Goal: Task Accomplishment & Management: Manage account settings

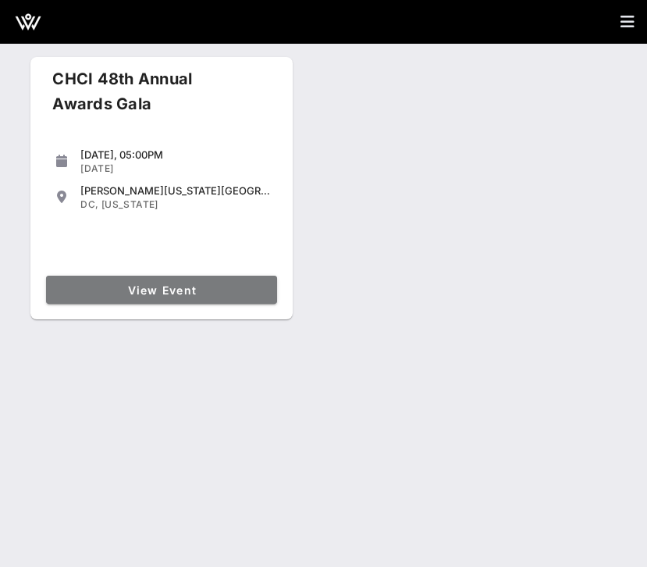
click at [122, 289] on span "View Event" at bounding box center [161, 289] width 219 height 13
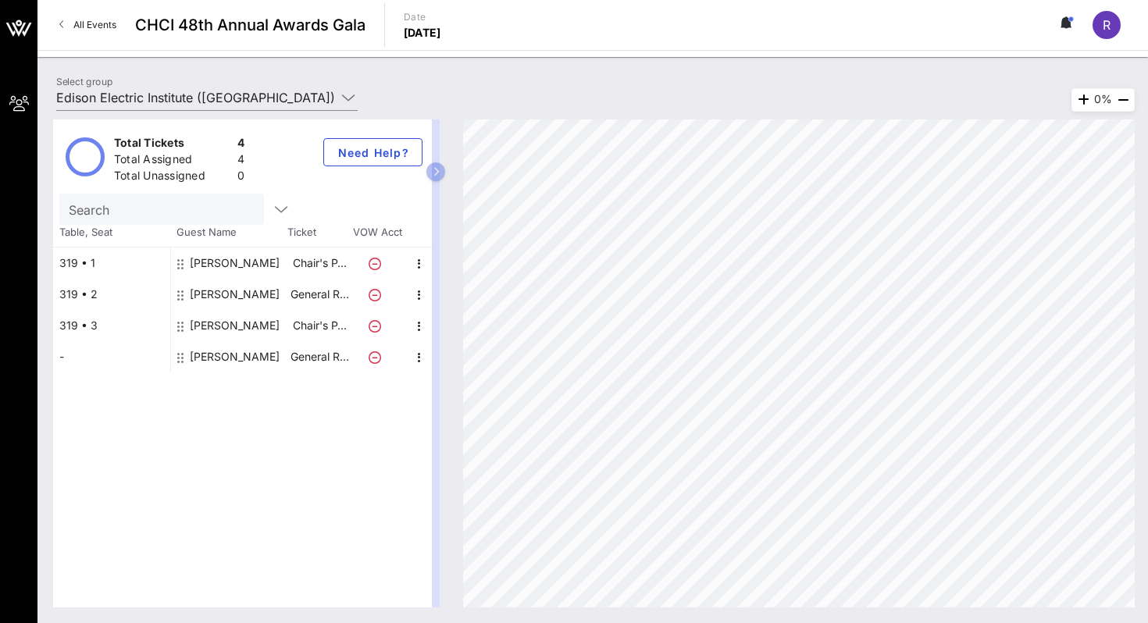
click at [148, 112] on div "Total Tickets 4 Total Assigned 4 Total Unassigned 0 Need Help? Search Table, Se…" at bounding box center [592, 363] width 1110 height 519
click at [148, 104] on div "Total Tickets 4 Total Assigned 4 Total Unassigned 0 Need Help? Search Table, Se…" at bounding box center [592, 363] width 1110 height 519
click at [137, 109] on div "Total Tickets 4 Total Assigned 4 Total Unassigned 0 Need Help? Search Table, Se…" at bounding box center [592, 363] width 1110 height 519
click at [137, 91] on input "Edison Electric Institute ([GEOGRAPHIC_DATA]) [[PERSON_NAME], [EMAIL_ADDRESS][D…" at bounding box center [195, 97] width 279 height 25
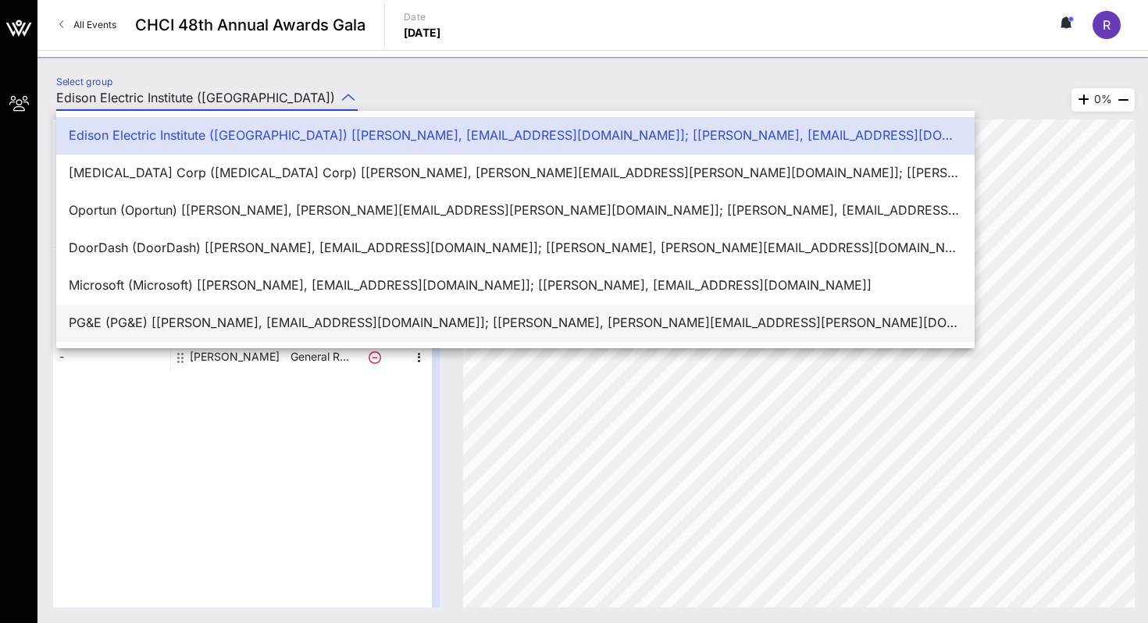
scroll to position [37, 0]
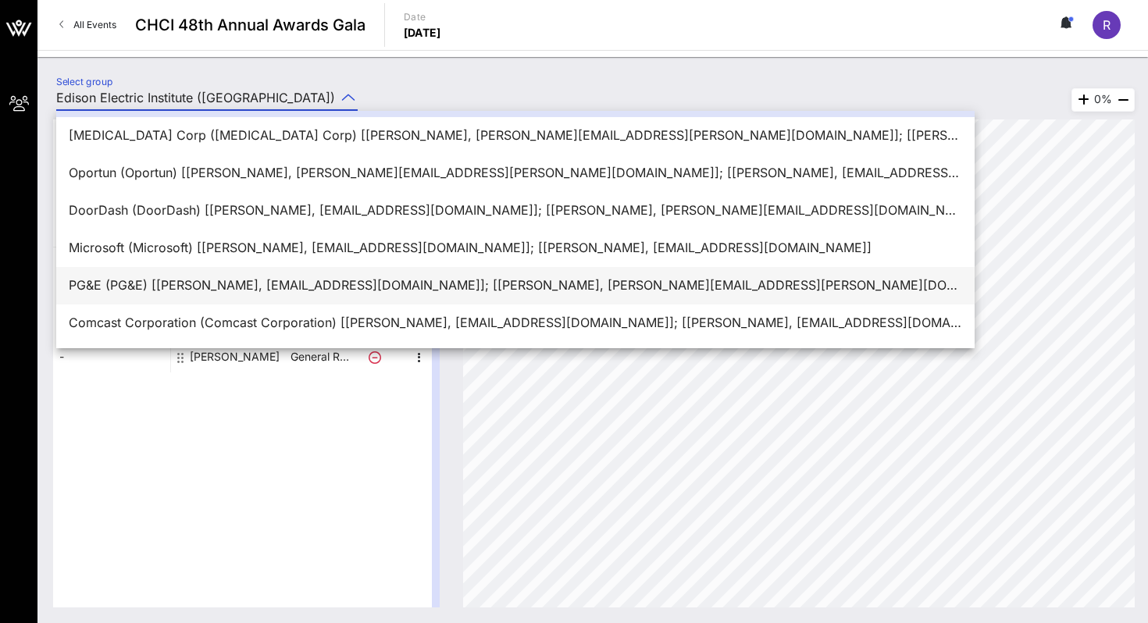
click at [155, 319] on div "Comcast Corporation (Comcast Corporation) [[PERSON_NAME], [EMAIL_ADDRESS][DOMAI…" at bounding box center [515, 322] width 893 height 15
type input "Comcast Corporation (Comcast Corporation) [[PERSON_NAME], [EMAIL_ADDRESS][DOMAI…"
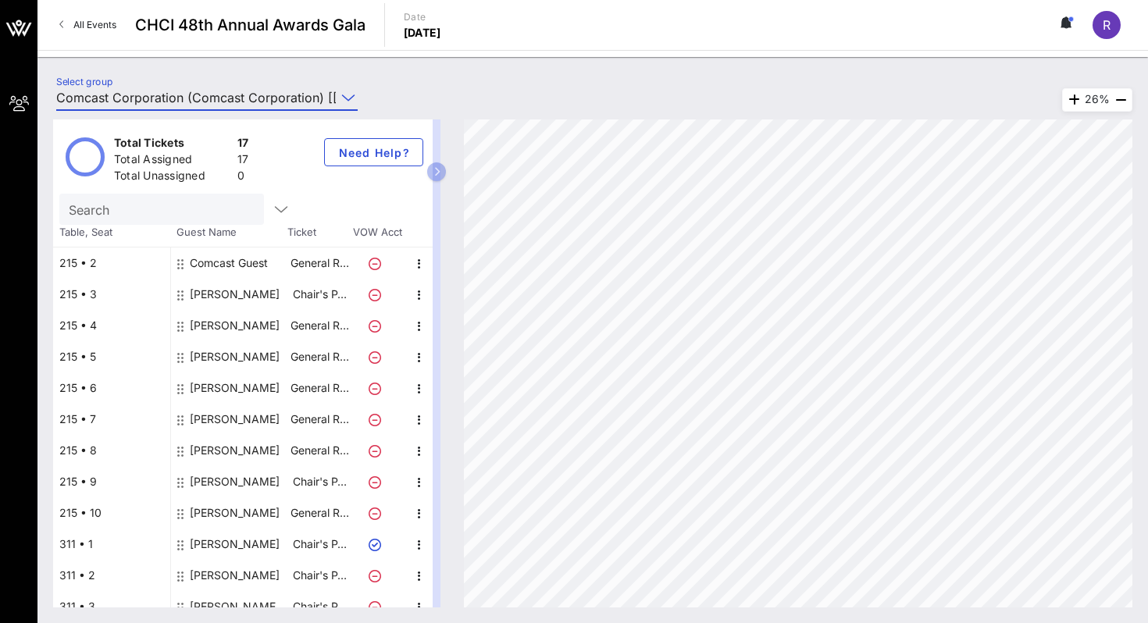
scroll to position [170, 0]
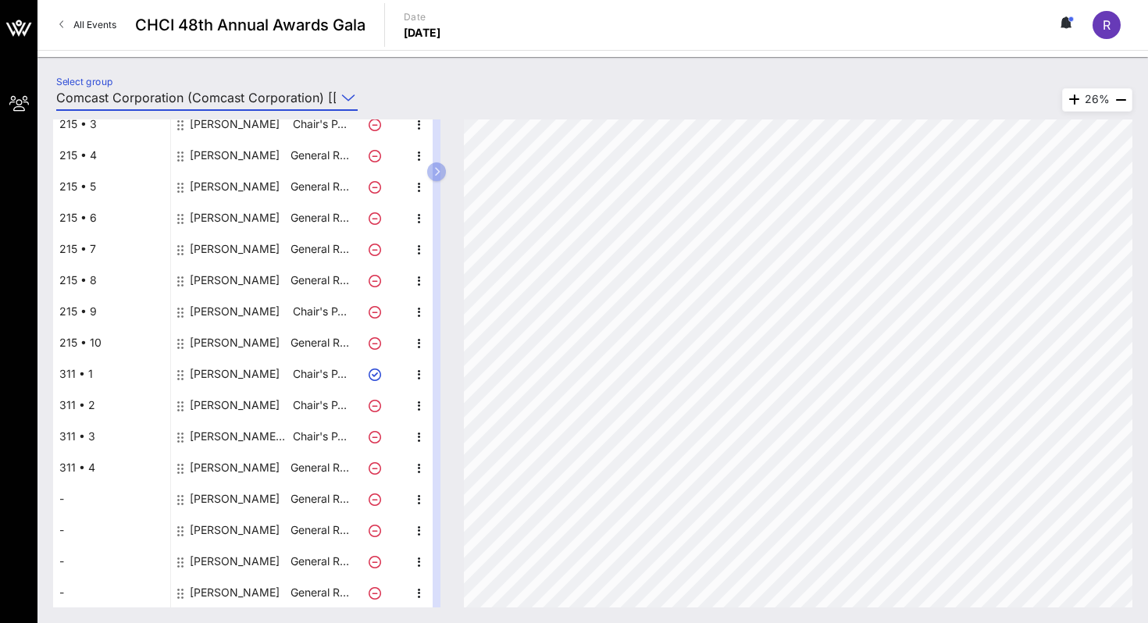
click at [237, 566] on div "[PERSON_NAME]" at bounding box center [235, 592] width 90 height 31
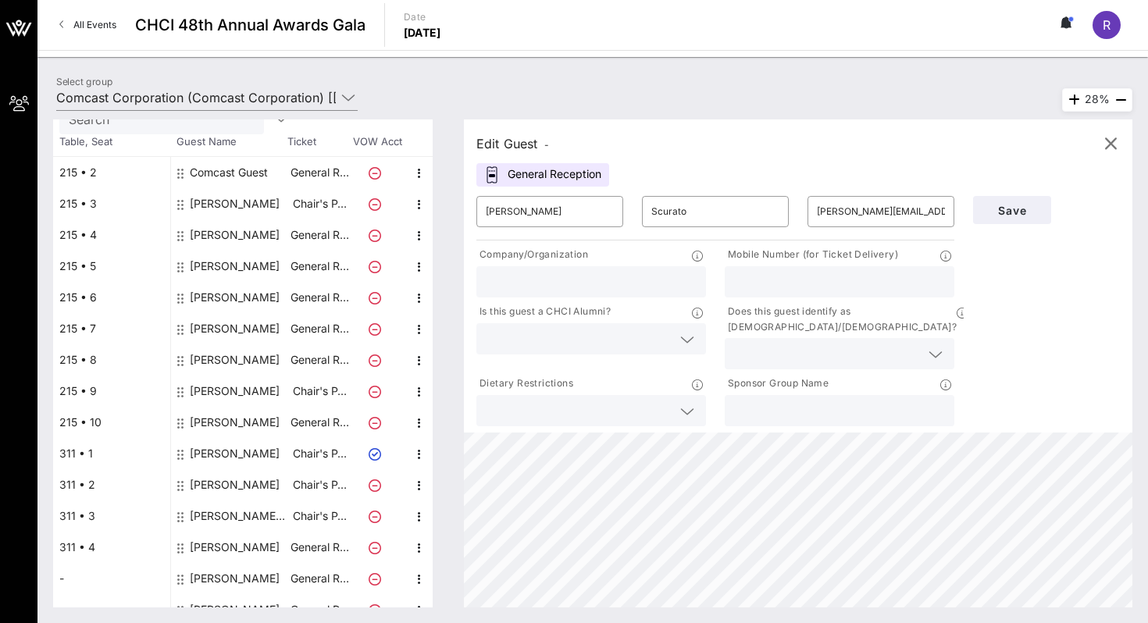
scroll to position [88, 0]
click at [230, 177] on div "Comcast Guest" at bounding box center [229, 174] width 78 height 31
type input "Comcast"
type input "Guest"
type input "leormunoz@gmail.com"
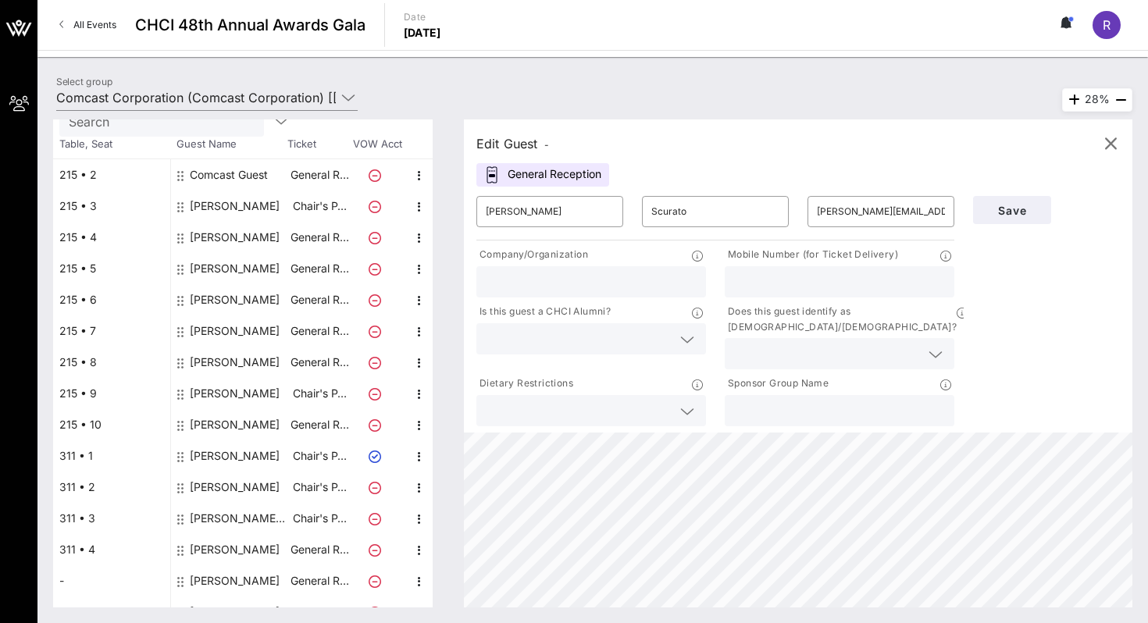
type input "Comcast NBCUniversal Telemundo"
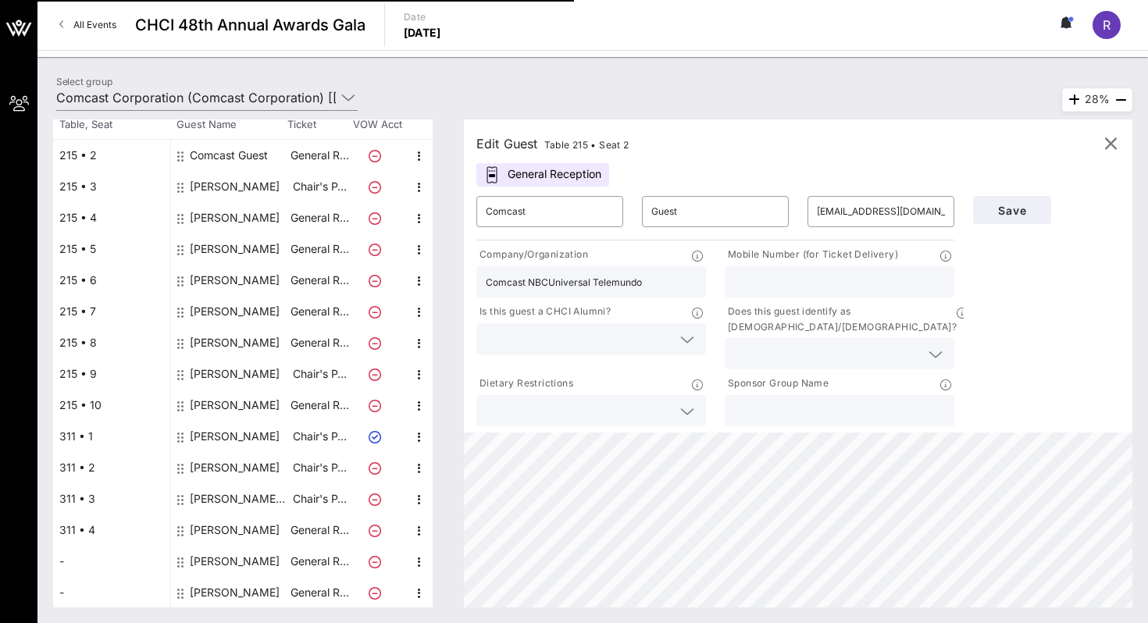
scroll to position [170, 0]
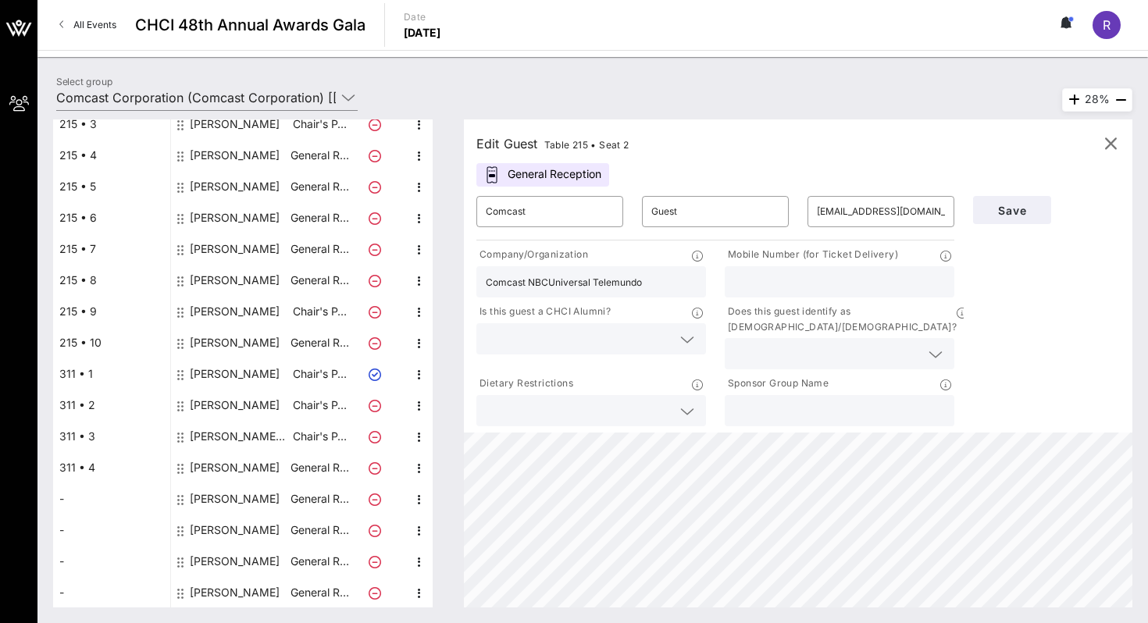
click at [245, 566] on div "[PERSON_NAME]" at bounding box center [235, 592] width 90 height 31
type input "Michael"
type input "Scurato"
type input "michael.scurato@mail.house.gov"
click at [257, 98] on input "Comcast Corporation (Comcast Corporation) [[PERSON_NAME], [EMAIL_ADDRESS][DOMAI…" at bounding box center [195, 97] width 279 height 25
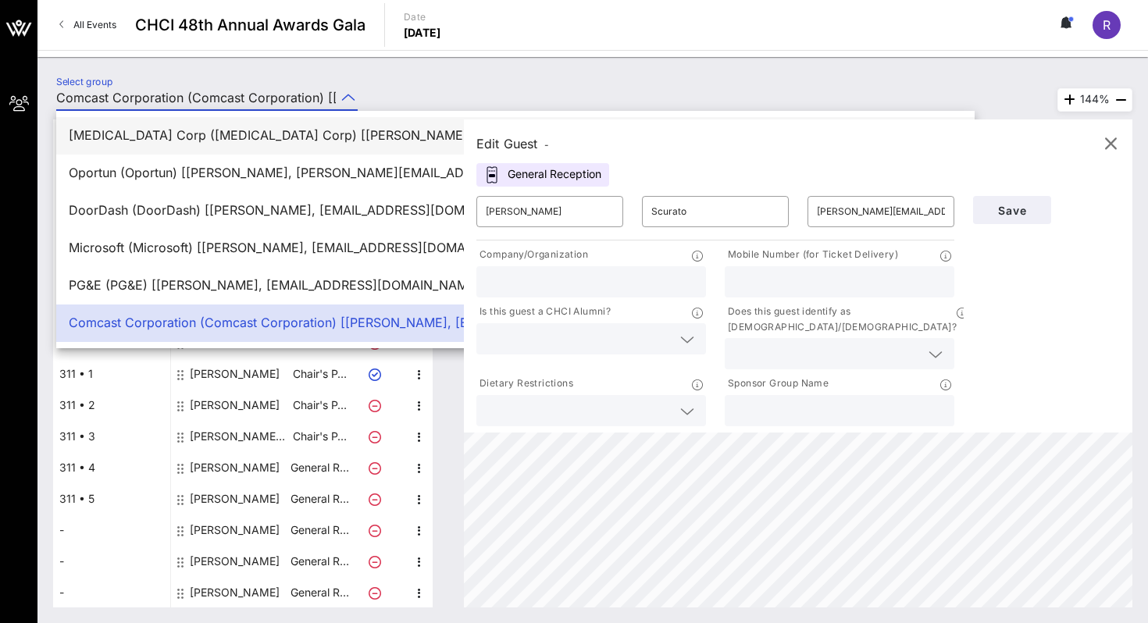
click at [206, 137] on div "[MEDICAL_DATA] Corp ([MEDICAL_DATA] Corp) [[PERSON_NAME], [PERSON_NAME][EMAIL_A…" at bounding box center [515, 135] width 893 height 15
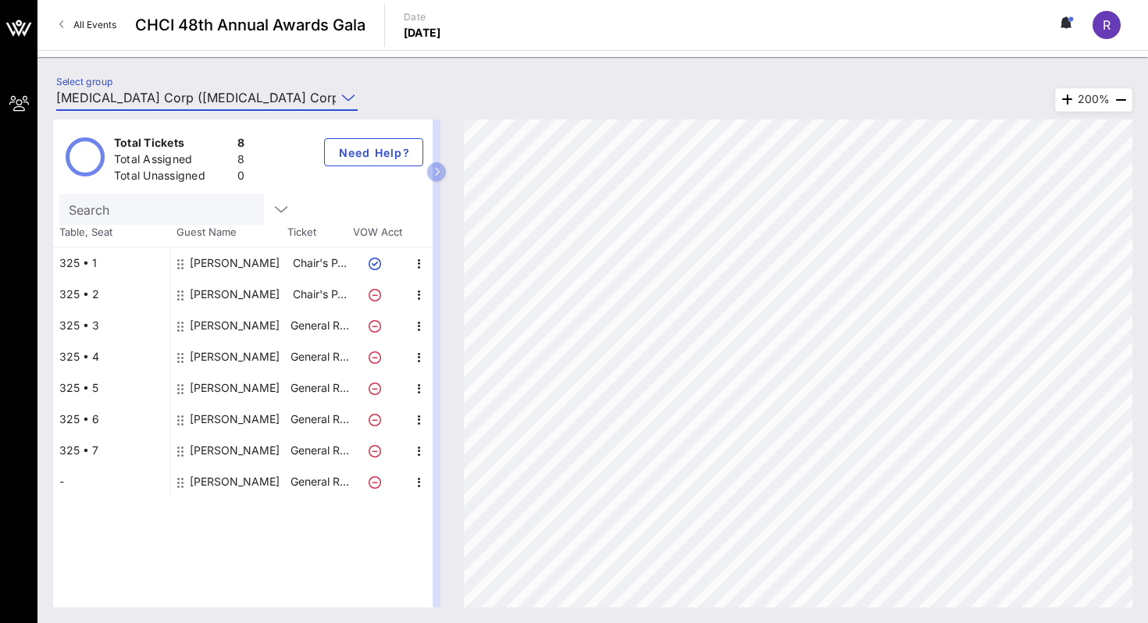
click at [174, 93] on input "[MEDICAL_DATA] Corp ([MEDICAL_DATA] Corp) [[PERSON_NAME], [PERSON_NAME][EMAIL_A…" at bounding box center [195, 97] width 279 height 25
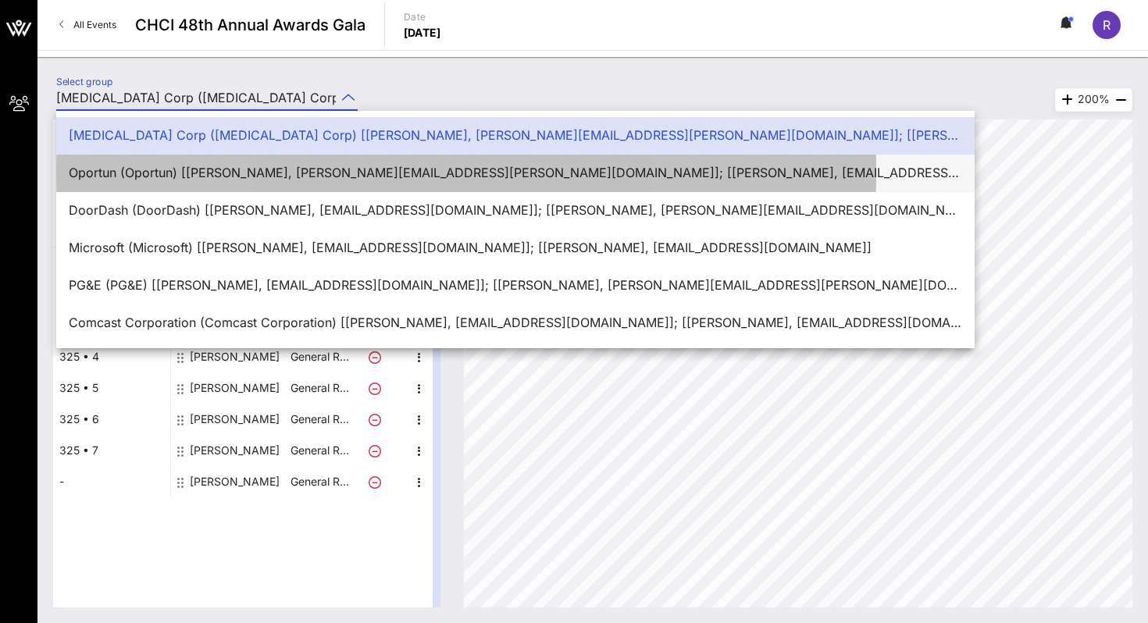
click at [134, 168] on div "Oportun (Oportun) [[PERSON_NAME], [PERSON_NAME][EMAIL_ADDRESS][PERSON_NAME][DOM…" at bounding box center [515, 172] width 893 height 15
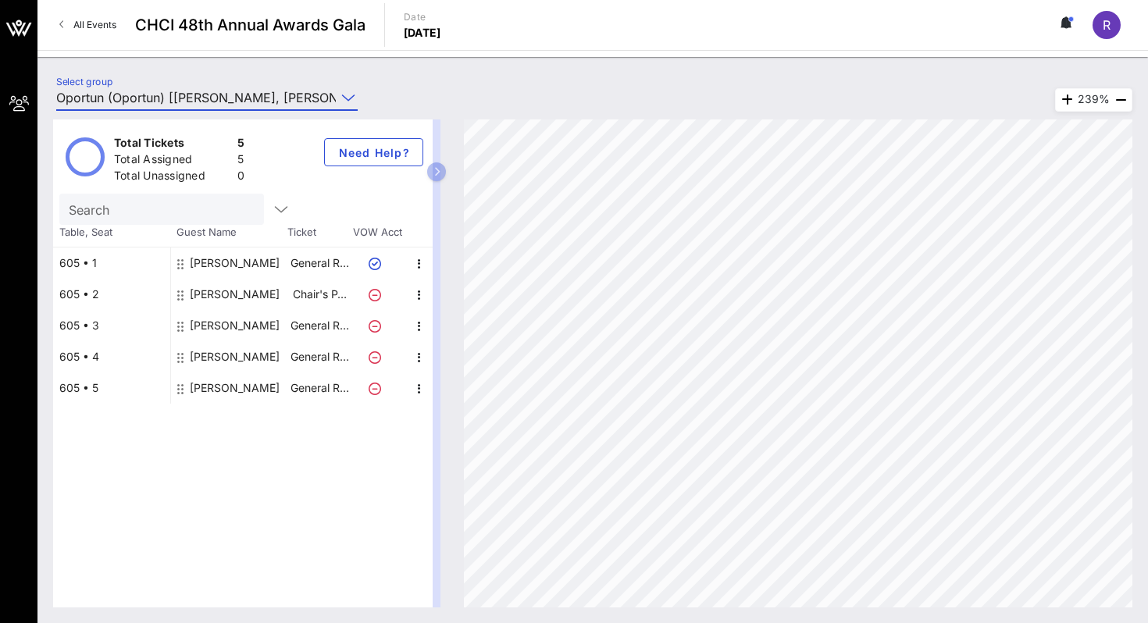
click at [139, 91] on input "Oportun (Oportun) [[PERSON_NAME], [PERSON_NAME][EMAIL_ADDRESS][PERSON_NAME][DOM…" at bounding box center [195, 97] width 279 height 25
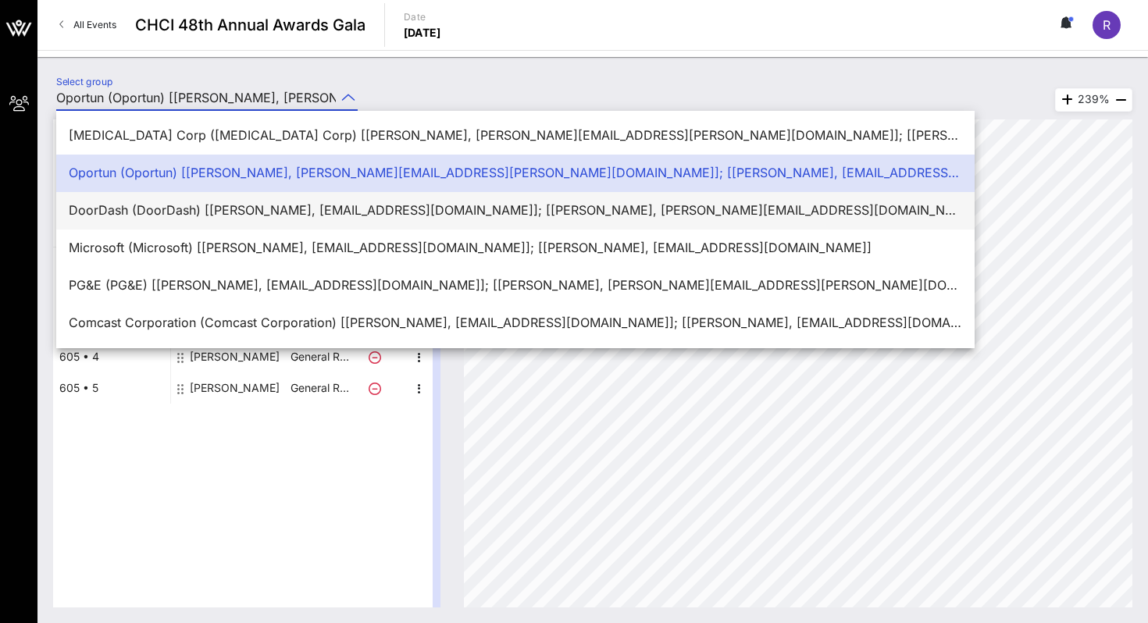
click at [110, 198] on div "DoorDash (DoorDash) [[PERSON_NAME], [EMAIL_ADDRESS][DOMAIN_NAME]]; [[PERSON_NAM…" at bounding box center [515, 211] width 893 height 34
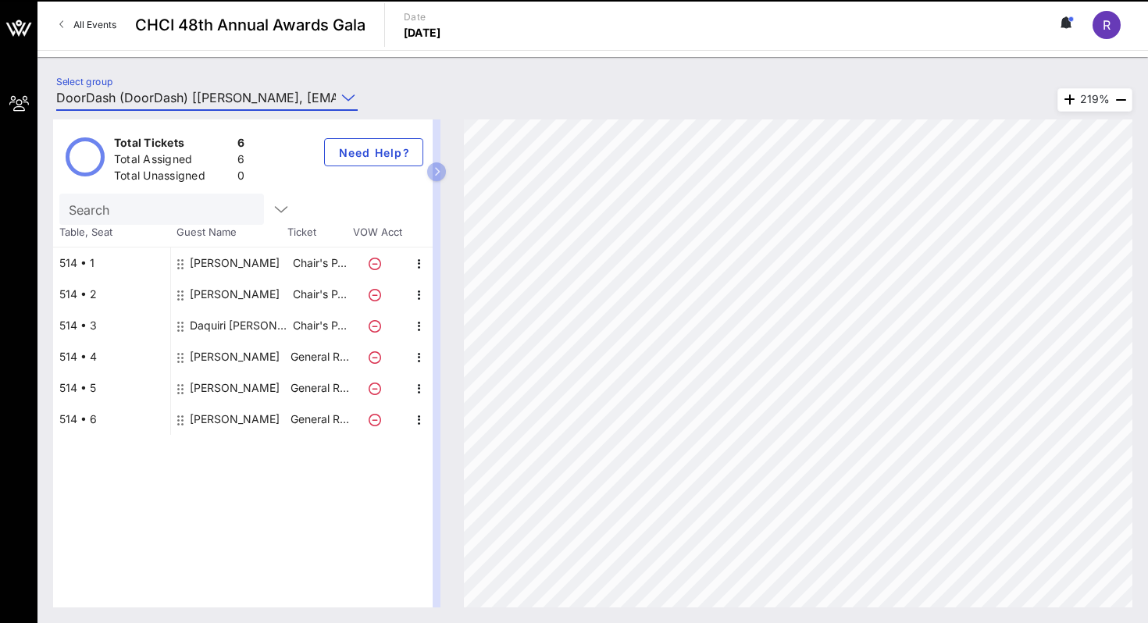
click at [138, 101] on input "DoorDash (DoorDash) [[PERSON_NAME], [EMAIL_ADDRESS][DOMAIN_NAME]]; [[PERSON_NAM…" at bounding box center [195, 97] width 279 height 25
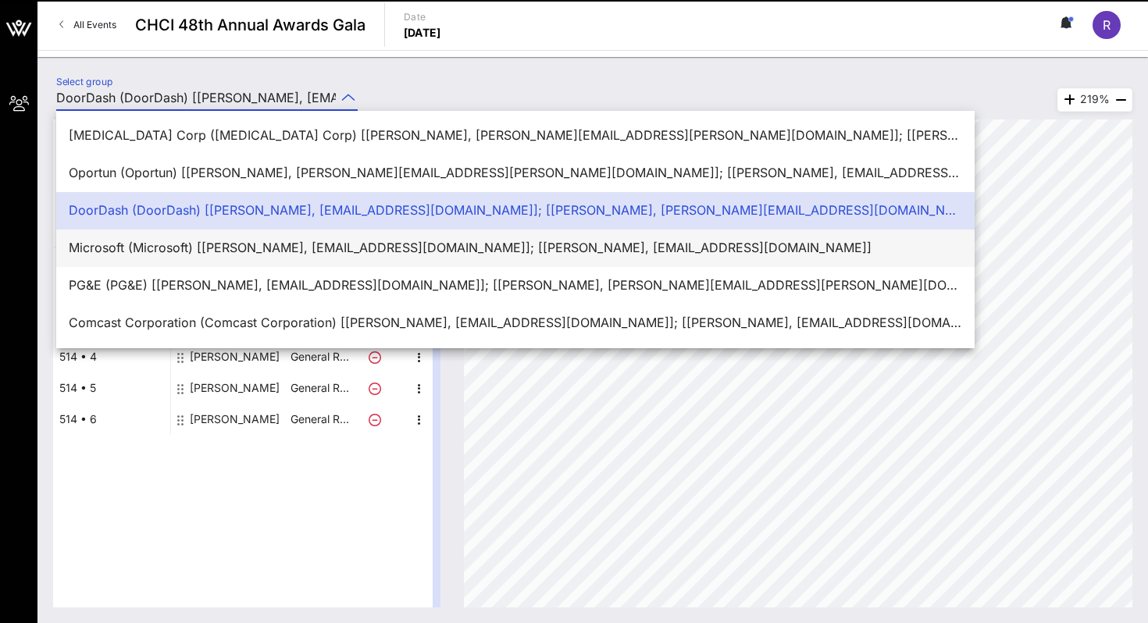
click at [119, 241] on div "Microsoft (Microsoft) [[PERSON_NAME], [EMAIL_ADDRESS][DOMAIN_NAME]]; [[PERSON_N…" at bounding box center [515, 247] width 893 height 15
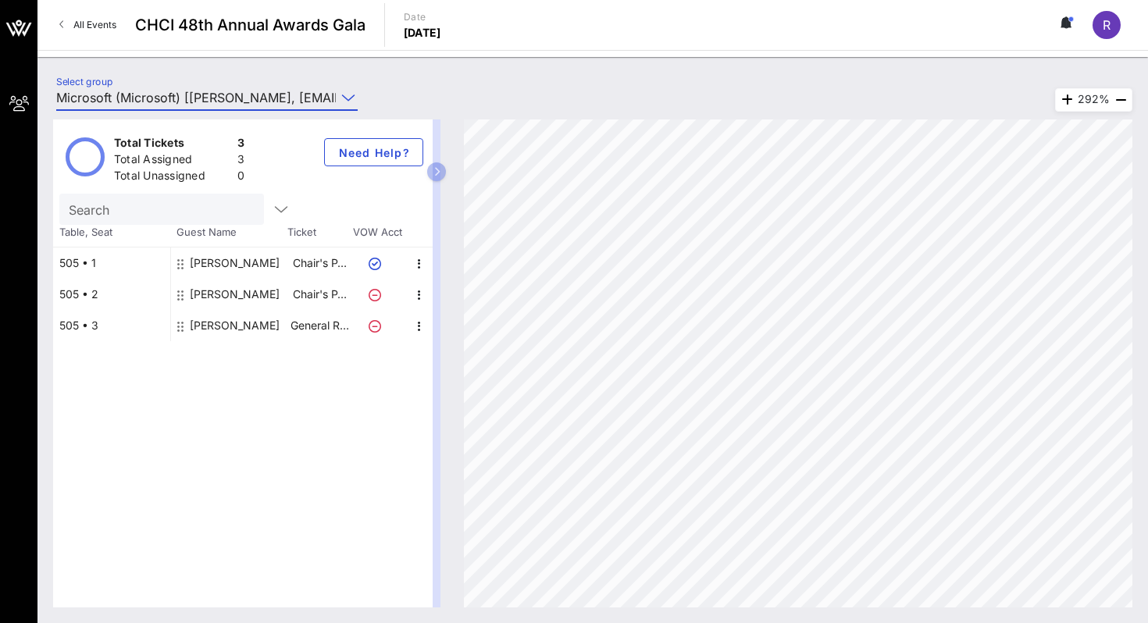
click at [162, 102] on input "Microsoft (Microsoft) [[PERSON_NAME], [EMAIL_ADDRESS][DOMAIN_NAME]]; [[PERSON_N…" at bounding box center [195, 97] width 279 height 25
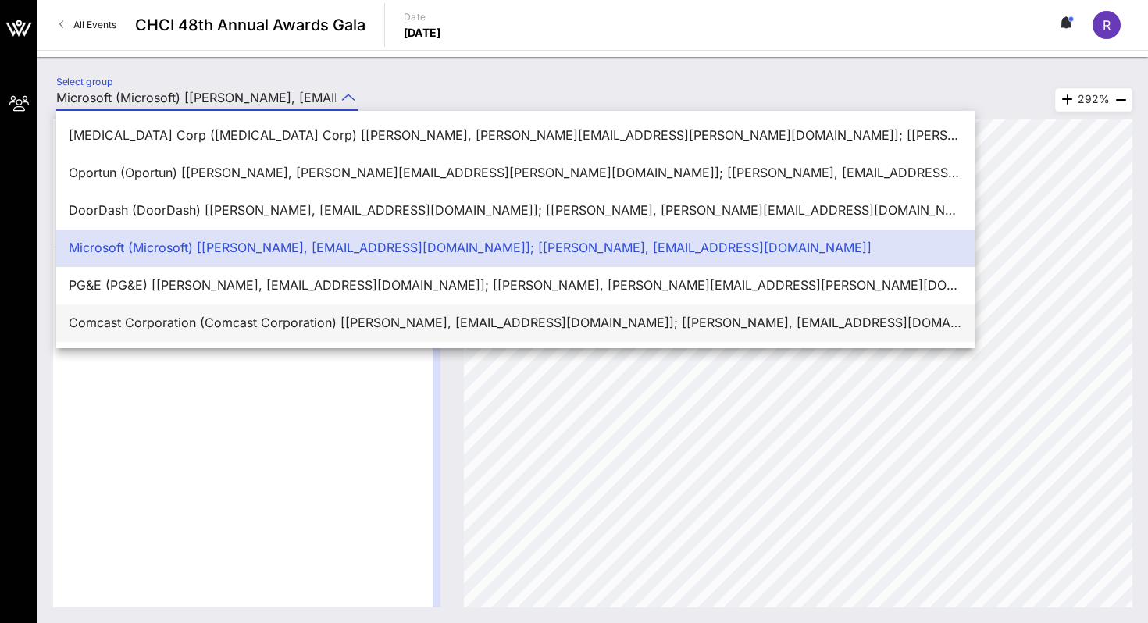
click at [112, 329] on div "Comcast Corporation (Comcast Corporation) [[PERSON_NAME], [EMAIL_ADDRESS][DOMAI…" at bounding box center [515, 322] width 893 height 15
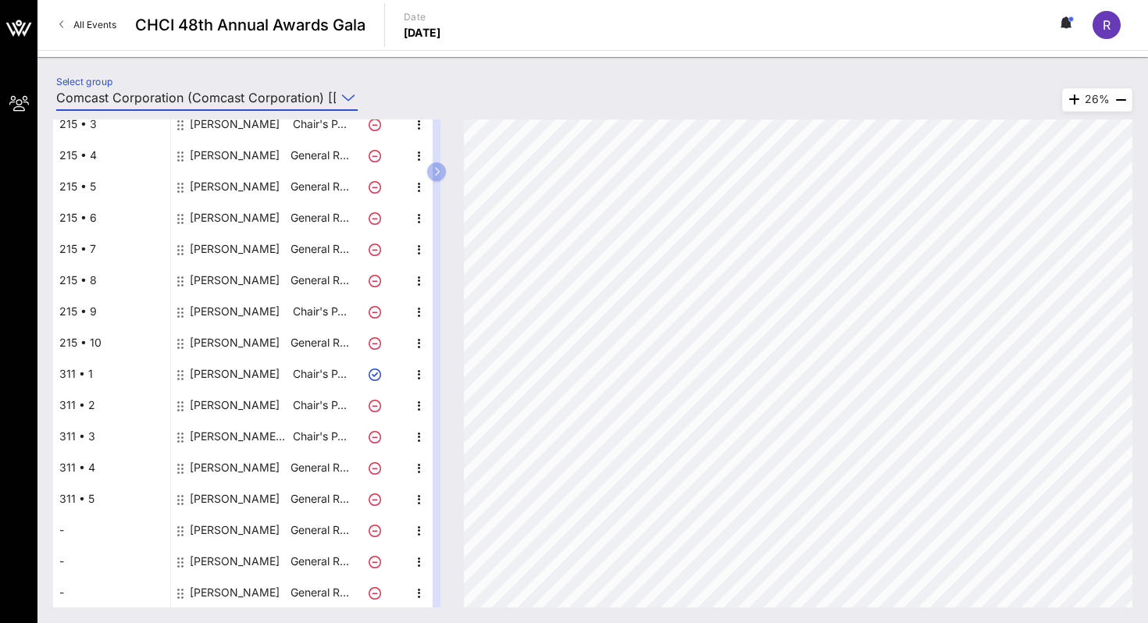
click at [264, 97] on input "Comcast Corporation (Comcast Corporation) [[PERSON_NAME], [EMAIL_ADDRESS][DOMAI…" at bounding box center [195, 97] width 279 height 25
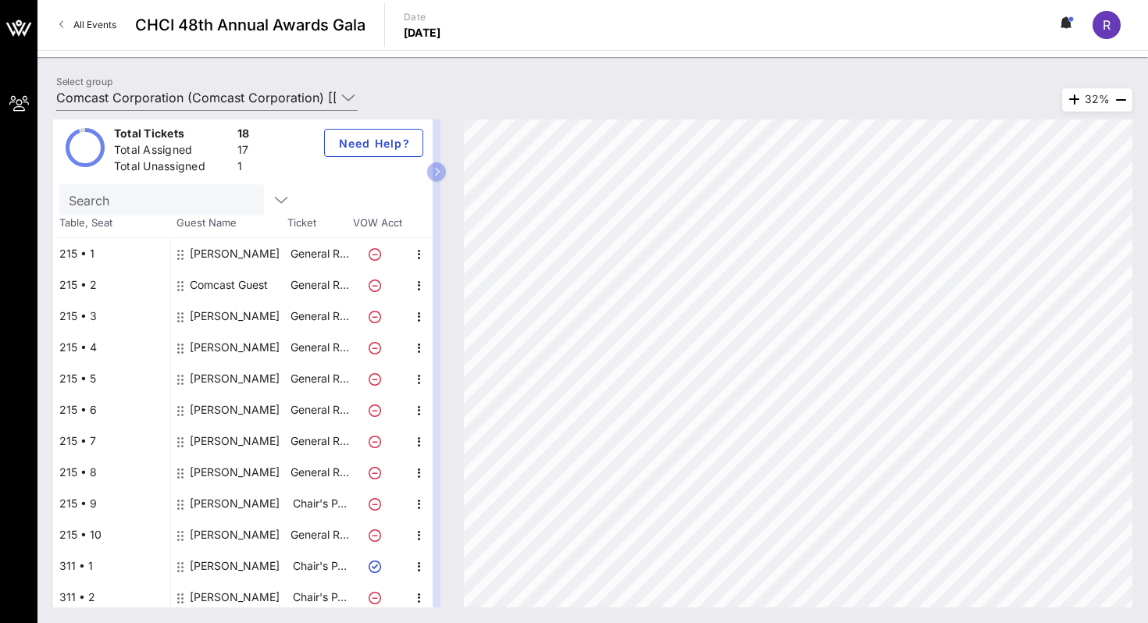
scroll to position [0, 0]
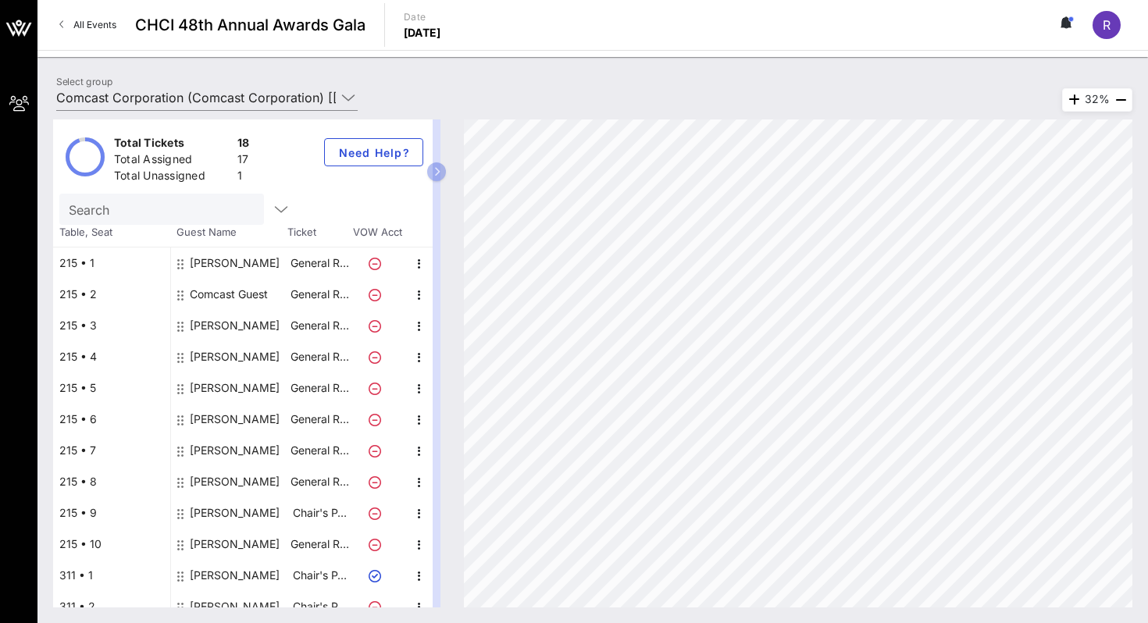
click at [239, 106] on div "Total Tickets 18 Total Assigned 17 Total Unassigned 1 Need Help? Search Table, …" at bounding box center [592, 363] width 1110 height 519
click at [244, 88] on input "Comcast Corporation (Comcast Corporation) [[PERSON_NAME], [EMAIL_ADDRESS][DOMAI…" at bounding box center [195, 97] width 279 height 25
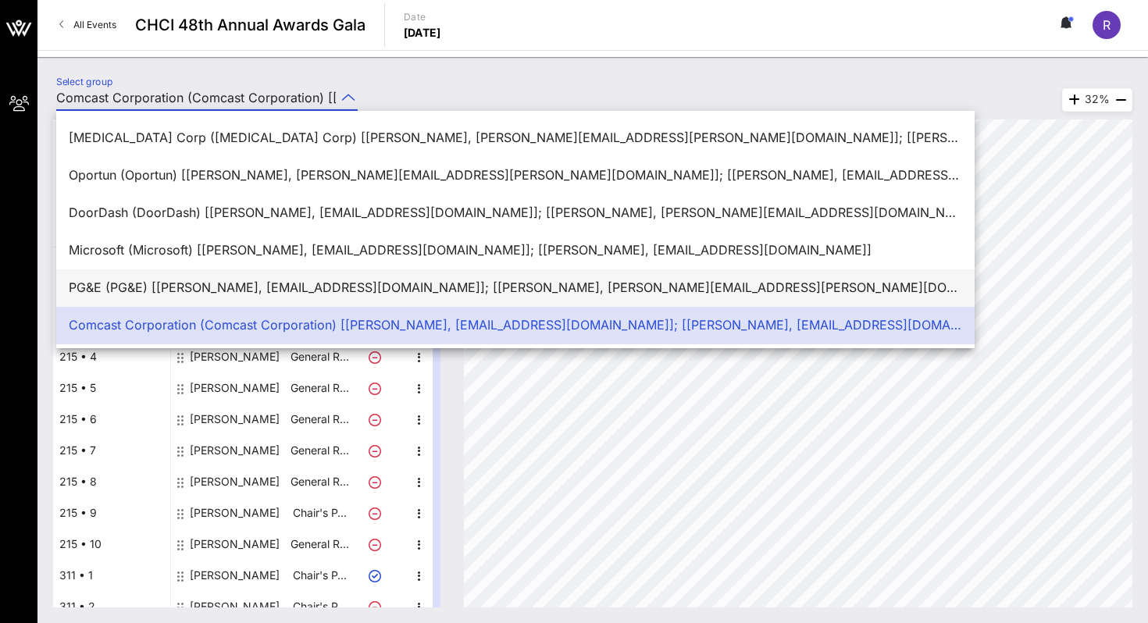
scroll to position [37, 0]
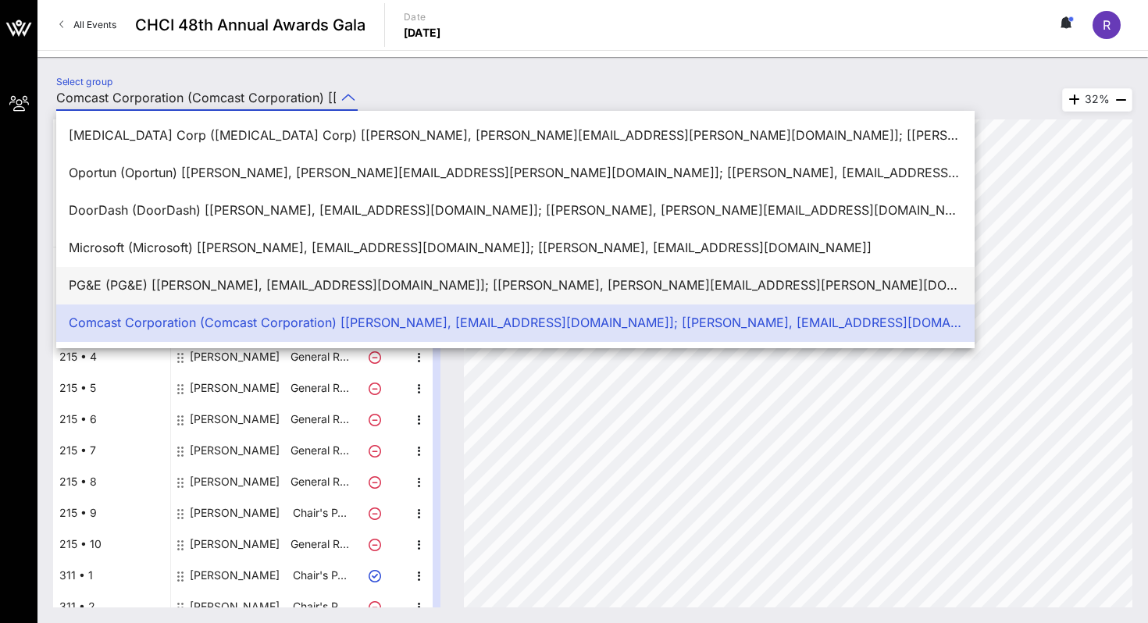
click at [150, 282] on div "PG&E (PG&E) [[PERSON_NAME], [EMAIL_ADDRESS][DOMAIN_NAME]]; [[PERSON_NAME], [PER…" at bounding box center [515, 285] width 893 height 15
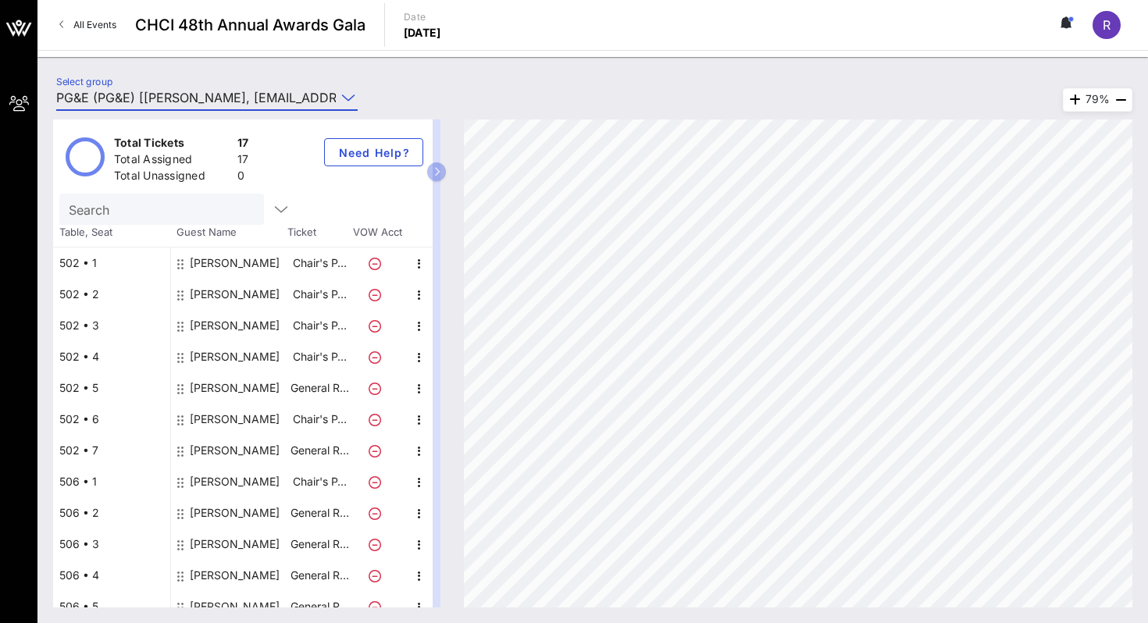
scroll to position [170, 0]
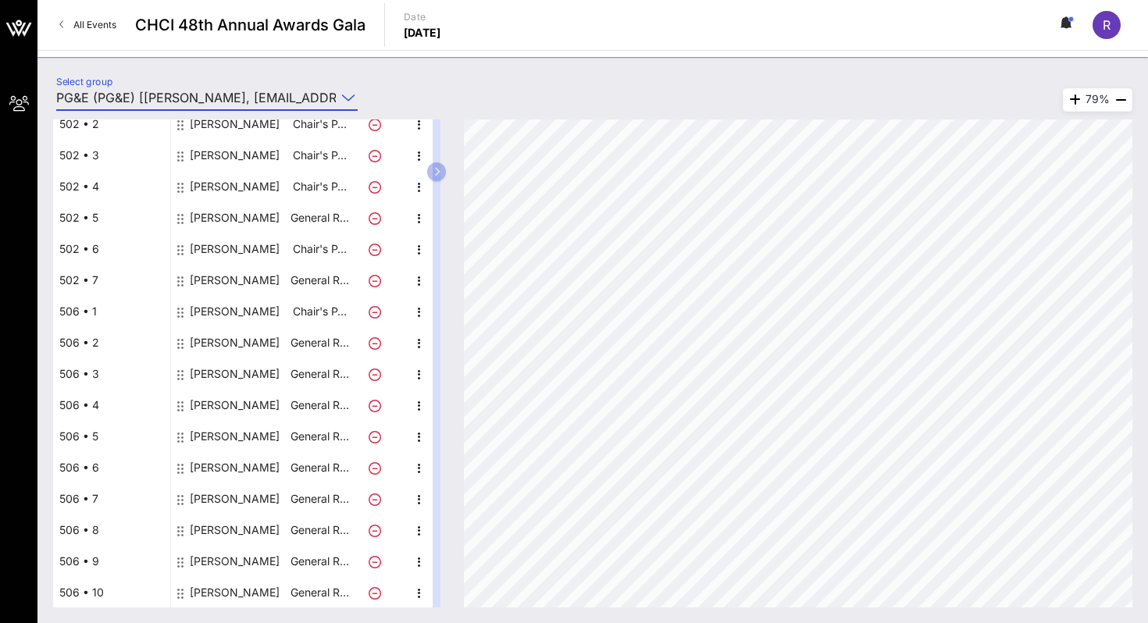
click at [214, 279] on div "[PERSON_NAME]" at bounding box center [235, 280] width 90 height 31
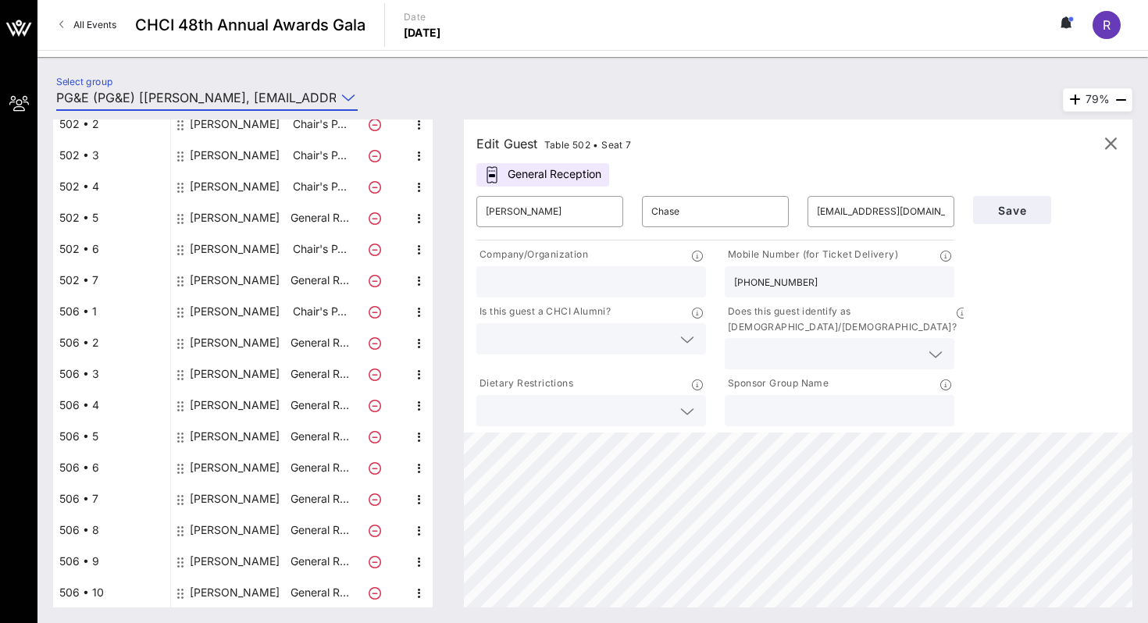
click at [233, 89] on input "PG&E (PG&E) [[PERSON_NAME], [EMAIL_ADDRESS][DOMAIN_NAME]]; [[PERSON_NAME], [PER…" at bounding box center [195, 97] width 279 height 25
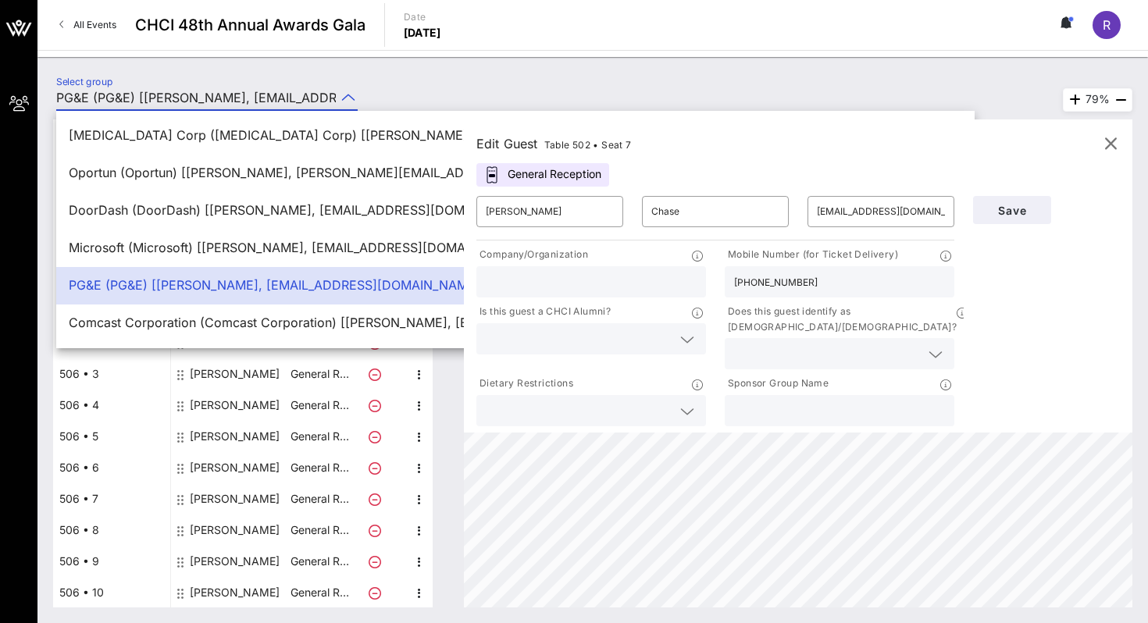
click at [237, 94] on input "PG&E (PG&E) [[PERSON_NAME], [EMAIL_ADDRESS][DOMAIN_NAME]]; [[PERSON_NAME], [PER…" at bounding box center [195, 97] width 279 height 25
click at [238, 80] on div "Select group PG&E (PG&E) [[PERSON_NAME], [EMAIL_ADDRESS][DOMAIN_NAME]]; [[PERSO…" at bounding box center [207, 102] width 320 height 52
click at [236, 85] on input "PG&E (PG&E) [[PERSON_NAME], [EMAIL_ADDRESS][DOMAIN_NAME]]; [[PERSON_NAME], [PER…" at bounding box center [195, 97] width 279 height 25
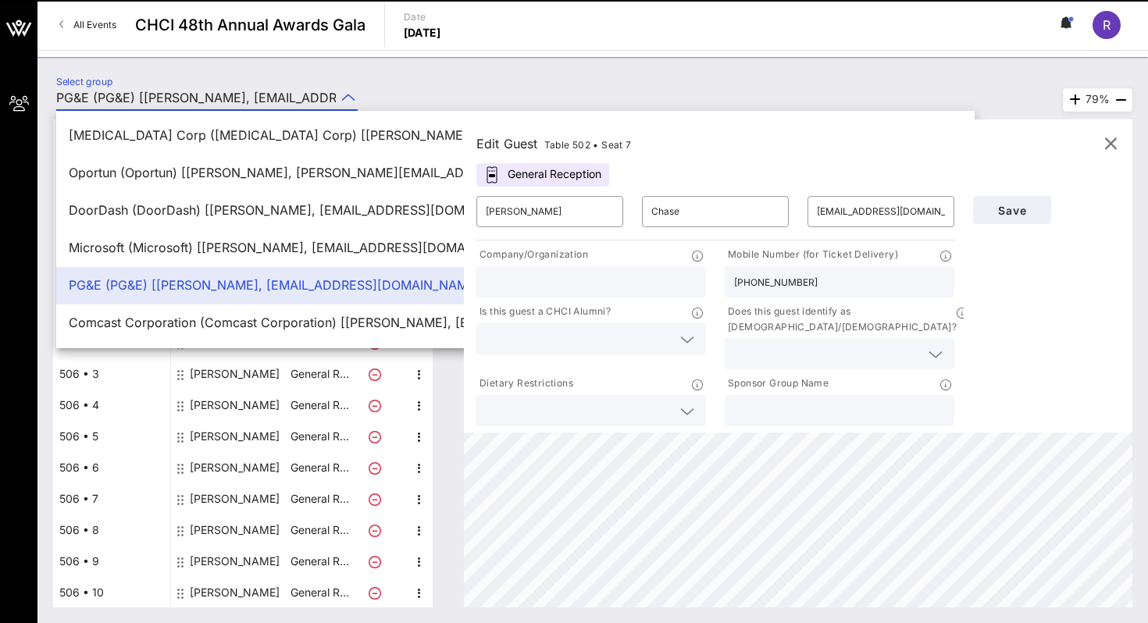
click at [310, 109] on div "My Groups CHCI 48th Annual Awards Gala All Events CHCI 48th Annual Awards Gala …" at bounding box center [574, 311] width 1148 height 623
click at [286, 99] on input "PG&E (PG&E) [[PERSON_NAME], [EMAIL_ADDRESS][DOMAIN_NAME]]; [[PERSON_NAME], [PER…" at bounding box center [195, 97] width 279 height 25
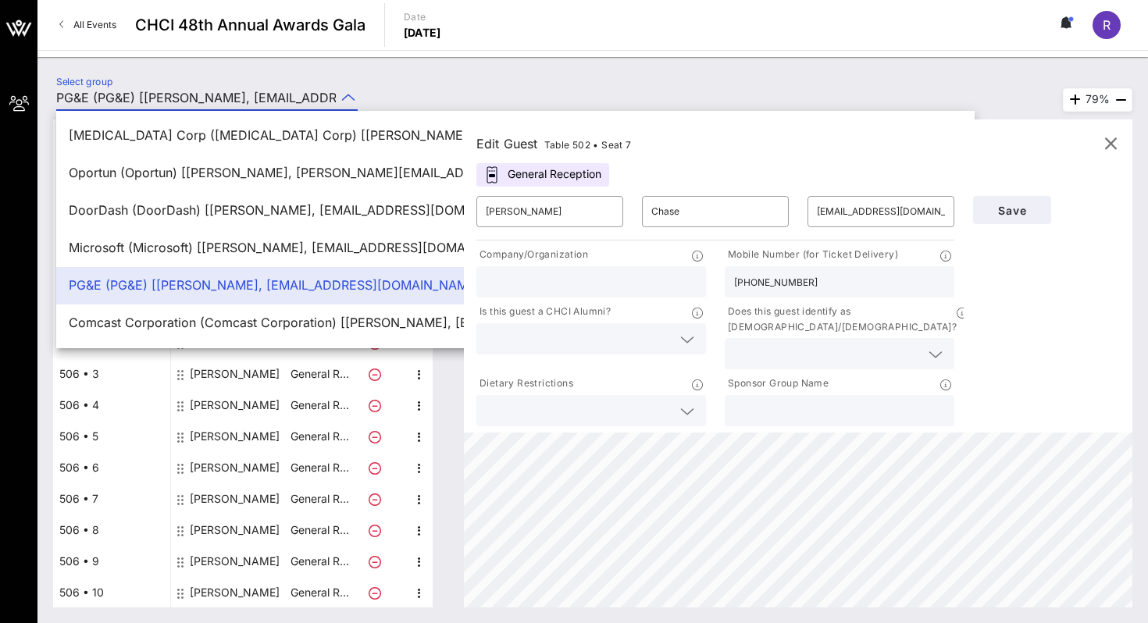
click at [361, 69] on div "Select group PG&E (PG&E) [Rita C, rcastanon@dpcreativestrategies.com]; [Yvonne …" at bounding box center [592, 340] width 1110 height 566
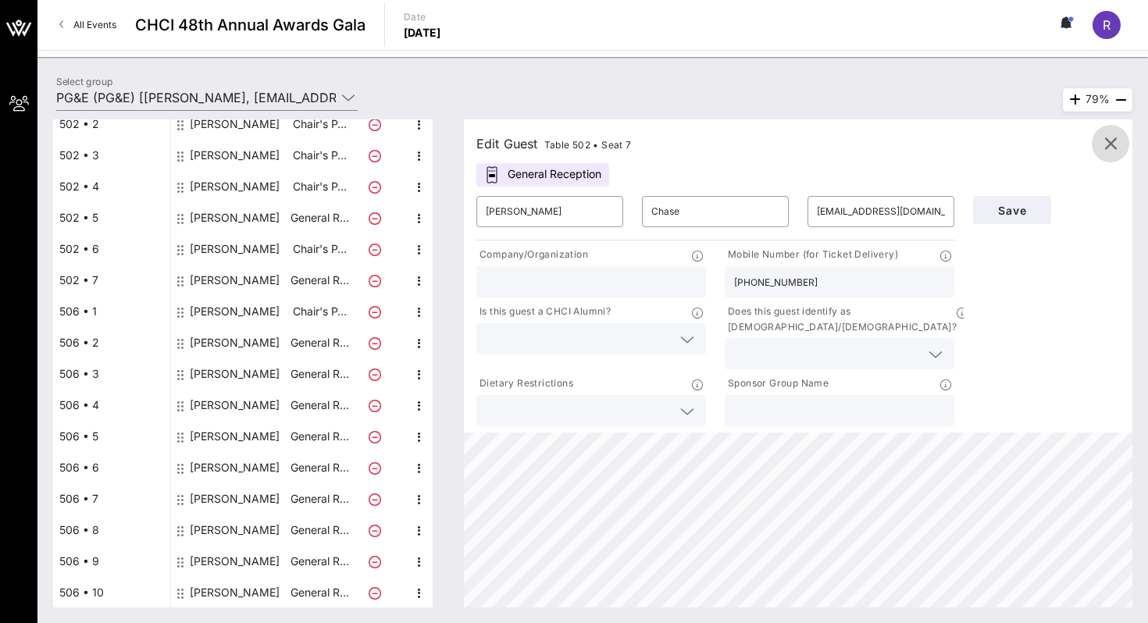
click at [646, 138] on icon "button" at bounding box center [1110, 143] width 19 height 19
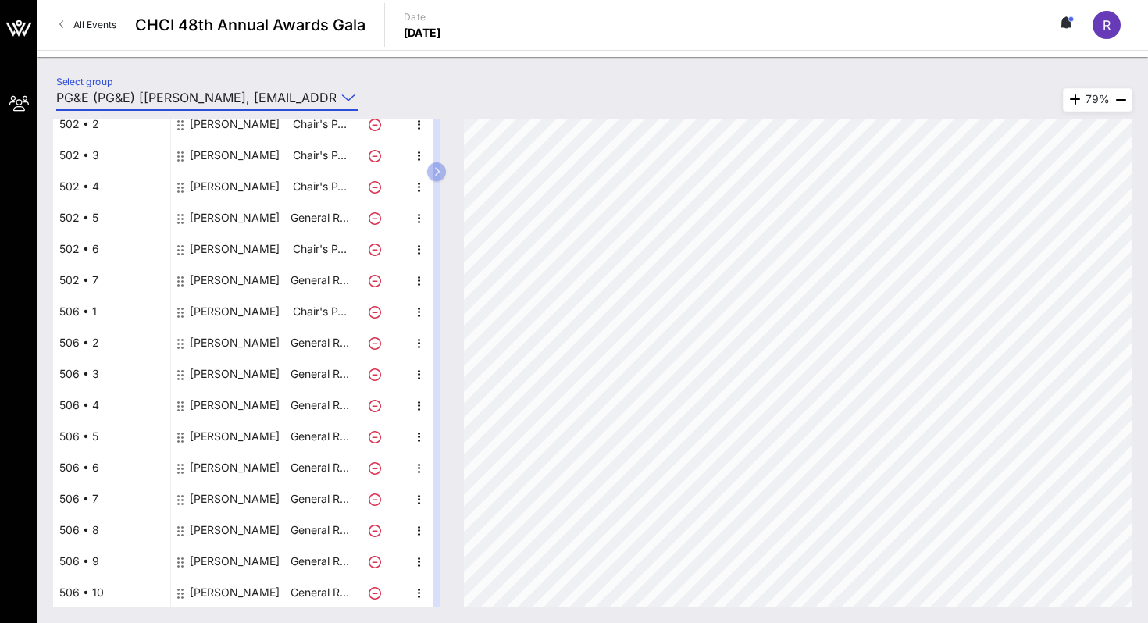
click at [280, 94] on input "PG&E (PG&E) [[PERSON_NAME], [EMAIL_ADDRESS][DOMAIN_NAME]]; [[PERSON_NAME], [PER…" at bounding box center [195, 97] width 279 height 25
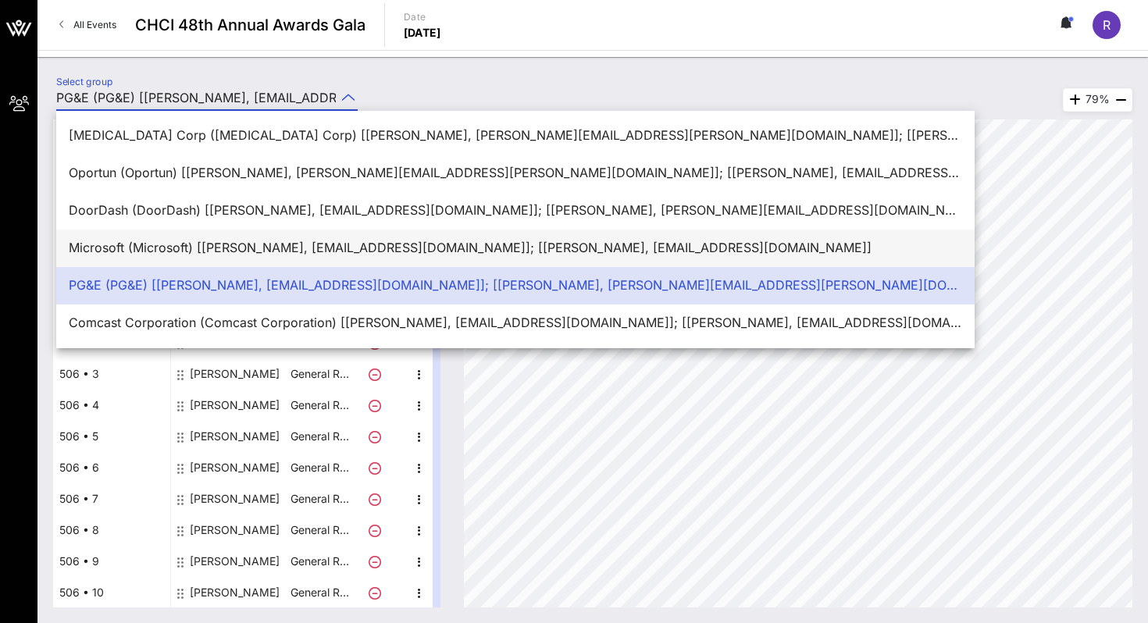
scroll to position [0, 0]
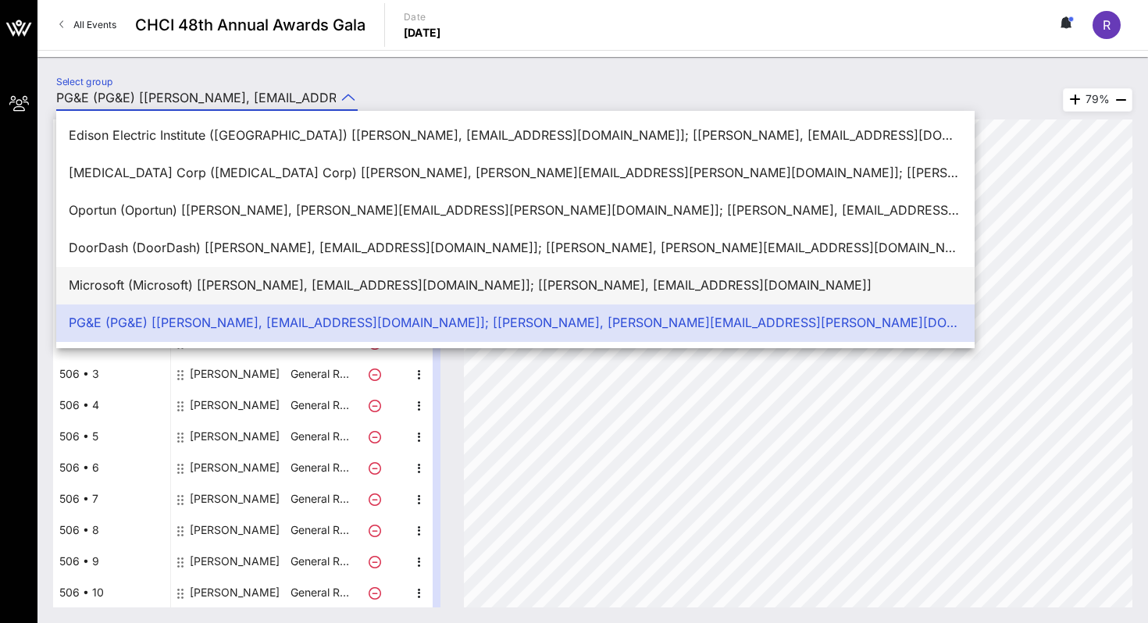
click at [232, 279] on div "Microsoft (Microsoft) [[PERSON_NAME], [EMAIL_ADDRESS][DOMAIN_NAME]]; [[PERSON_N…" at bounding box center [515, 285] width 893 height 15
type input "Microsoft (Microsoft) [[PERSON_NAME], [EMAIL_ADDRESS][DOMAIN_NAME]]; [[PERSON_N…"
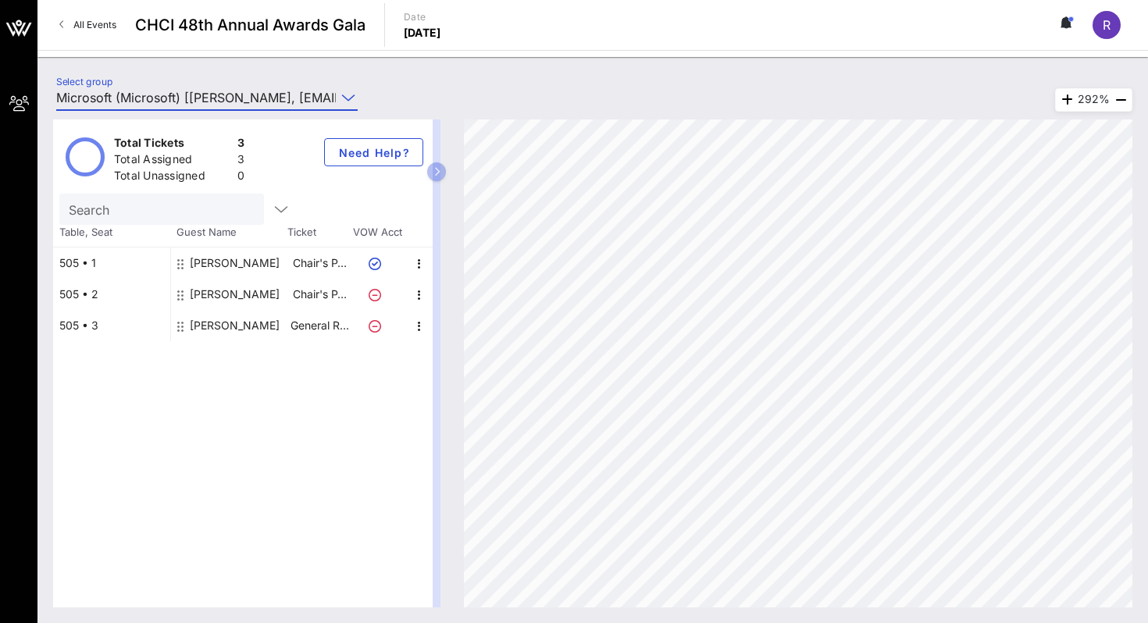
click at [315, 101] on input "Microsoft (Microsoft) [[PERSON_NAME], [EMAIL_ADDRESS][DOMAIN_NAME]]; [[PERSON_N…" at bounding box center [195, 97] width 279 height 25
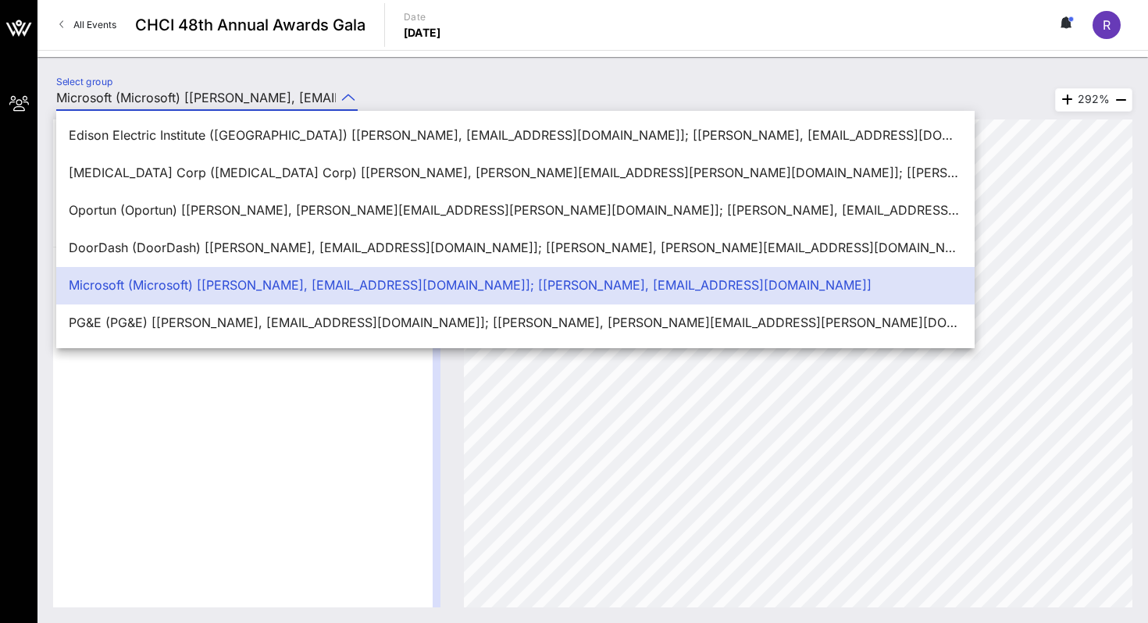
click at [315, 101] on input "Microsoft (Microsoft) [[PERSON_NAME], [EMAIL_ADDRESS][DOMAIN_NAME]]; [[PERSON_N…" at bounding box center [195, 97] width 279 height 25
click at [310, 68] on div "Select group Microsoft (Microsoft) [Rita C, rcastanon@dpcreativestrategies.com]…" at bounding box center [592, 340] width 1110 height 566
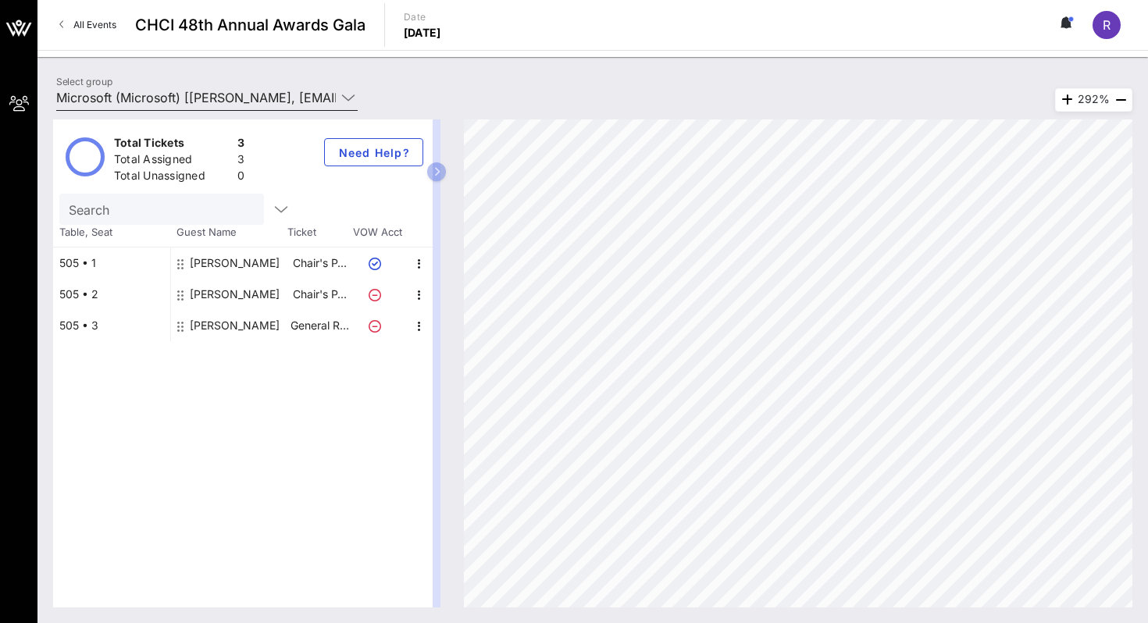
click at [276, 82] on div "Select group Microsoft (Microsoft) [Rita C, rcastanon@dpcreativestrategies.com]…" at bounding box center [207, 102] width 320 height 52
click at [257, 100] on input "Microsoft (Microsoft) [[PERSON_NAME], [EMAIL_ADDRESS][DOMAIN_NAME]]; [[PERSON_N…" at bounding box center [195, 97] width 279 height 25
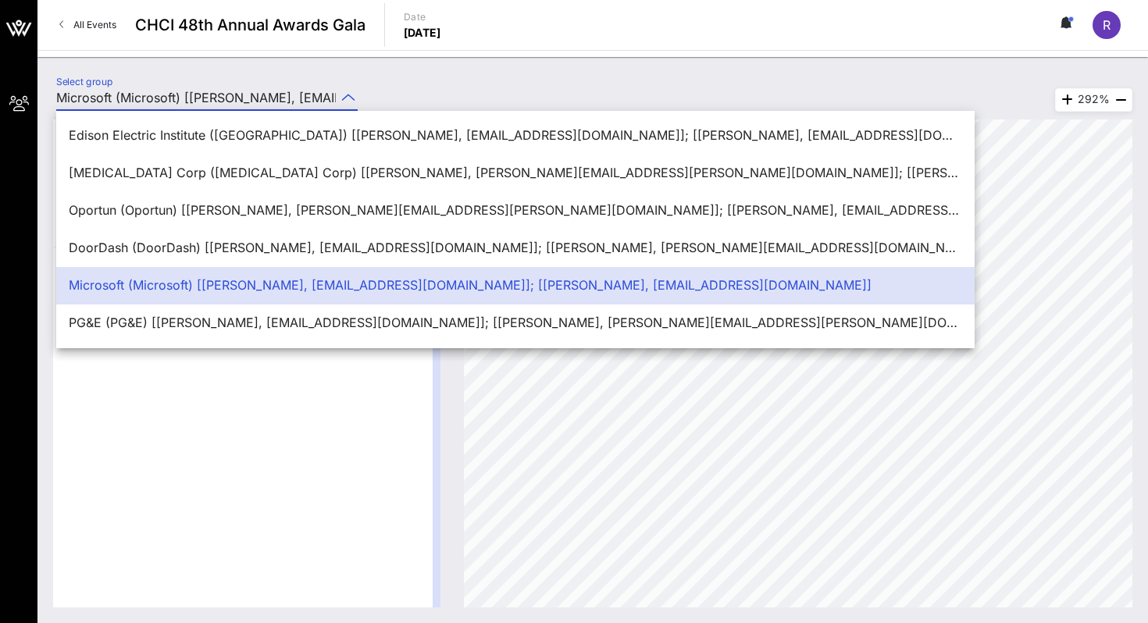
click at [257, 100] on input "Microsoft (Microsoft) [[PERSON_NAME], [EMAIL_ADDRESS][DOMAIN_NAME]]; [[PERSON_N…" at bounding box center [195, 97] width 279 height 25
click at [413, 84] on div "Select group Microsoft (Microsoft) [Rita C, rcastanon@dpcreativestrategies.com]…" at bounding box center [592, 100] width 1091 height 55
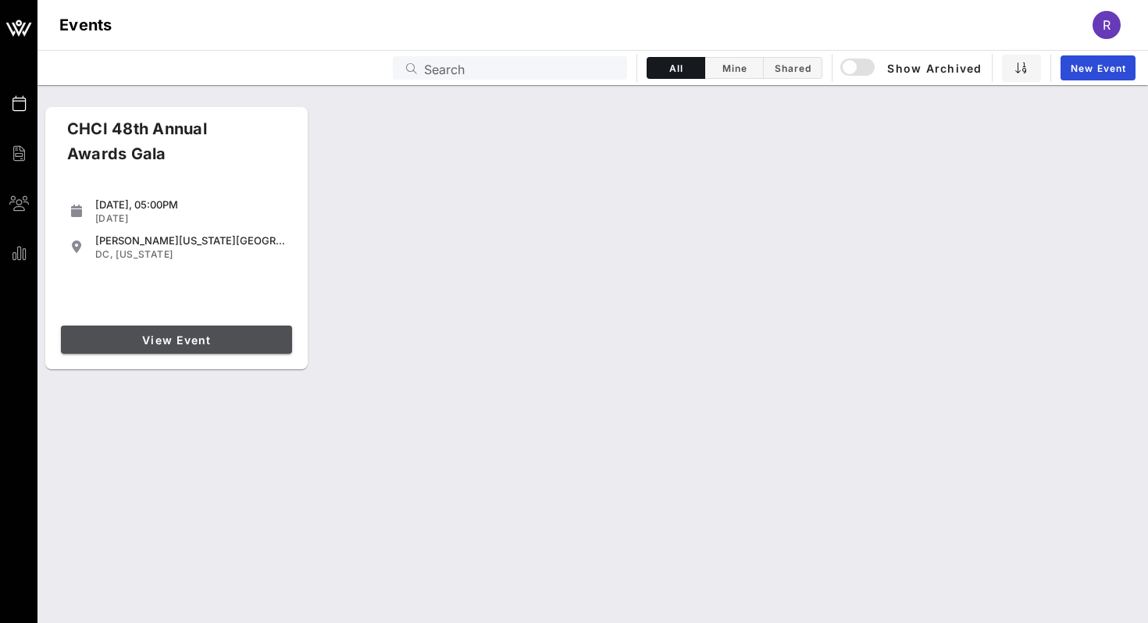
click at [212, 341] on span "View Event" at bounding box center [176, 339] width 219 height 13
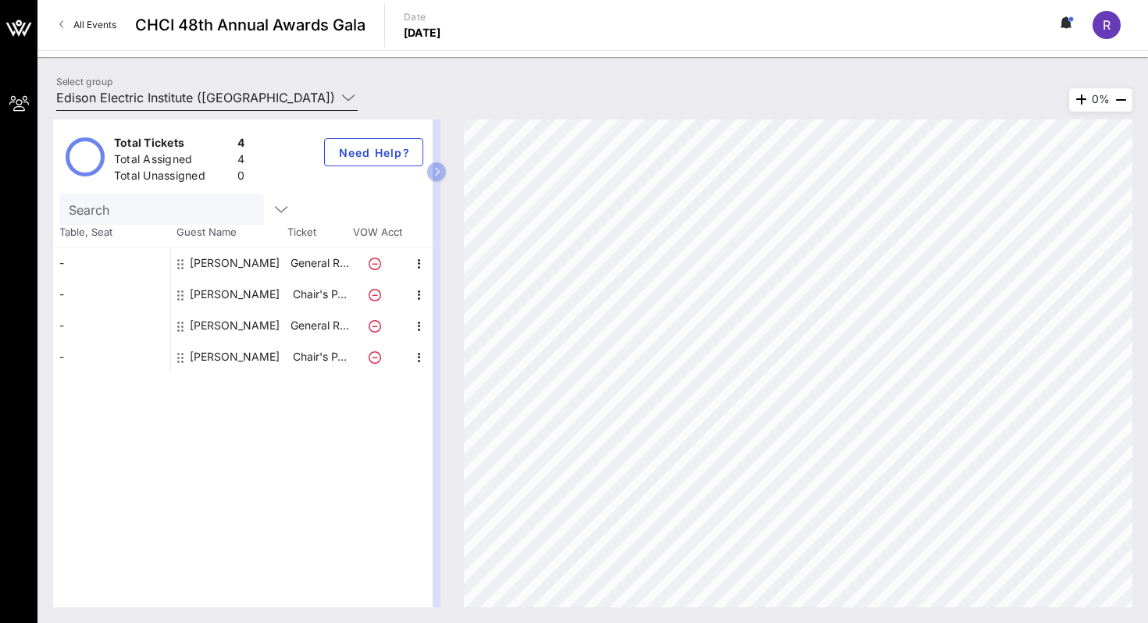
click at [208, 85] on input "Edison Electric Institute ([GEOGRAPHIC_DATA]) [[PERSON_NAME], [EMAIL_ADDRESS][D…" at bounding box center [195, 97] width 279 height 25
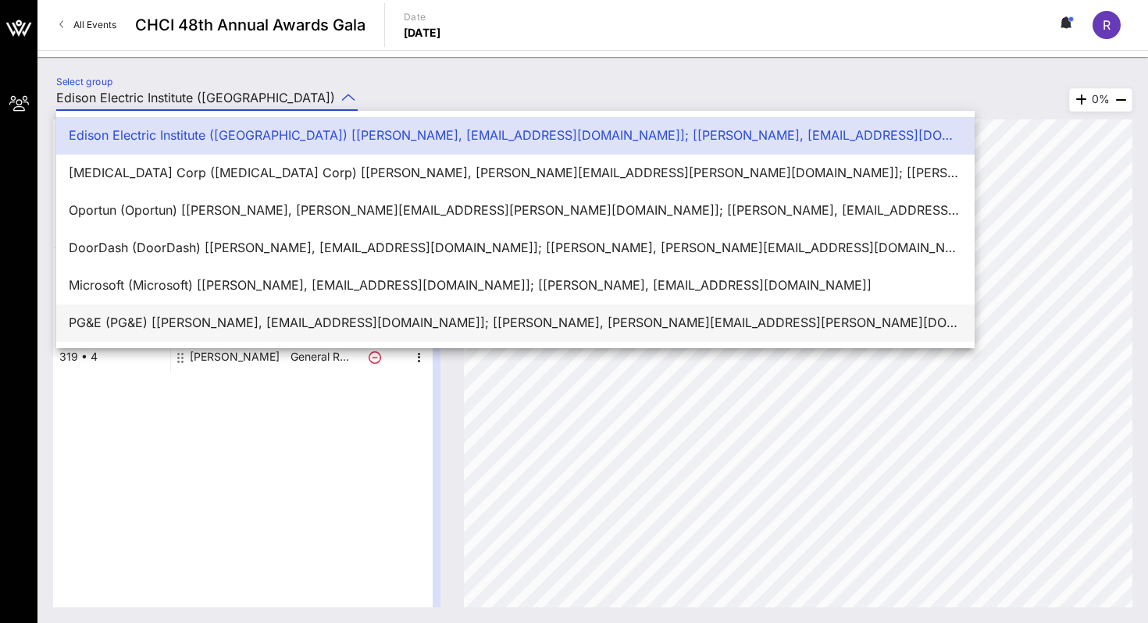
click at [226, 328] on div "PG&E (PG&E) [[PERSON_NAME], [EMAIL_ADDRESS][DOMAIN_NAME]]; [[PERSON_NAME], [PER…" at bounding box center [515, 322] width 893 height 15
type input "PG&E (PG&E) [[PERSON_NAME], [EMAIL_ADDRESS][DOMAIN_NAME]]; [[PERSON_NAME], [PER…"
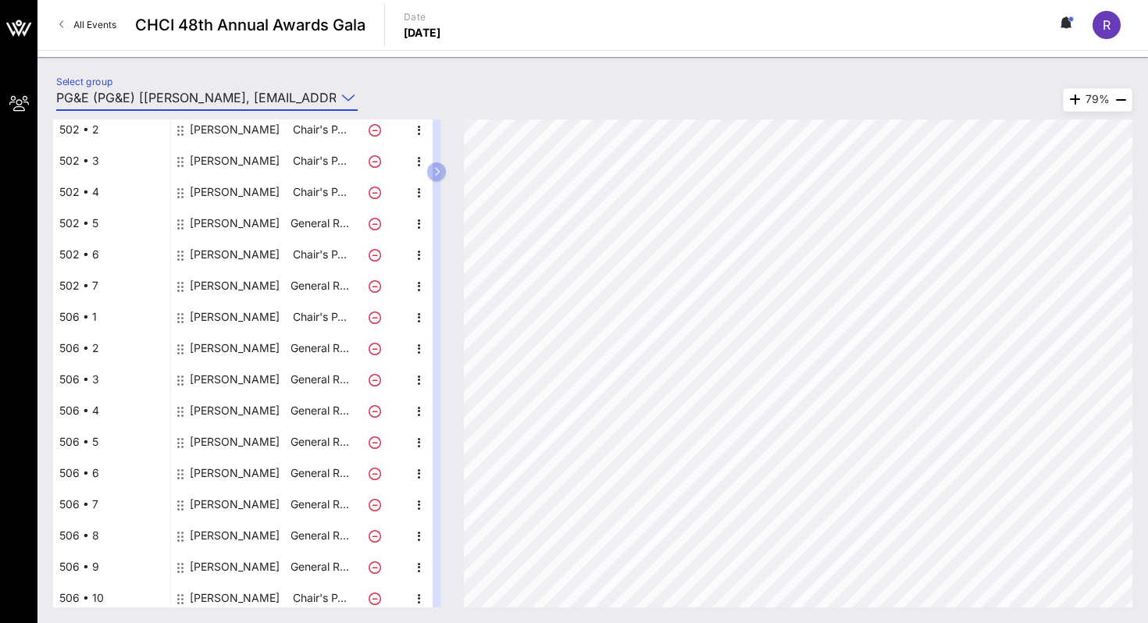
scroll to position [170, 0]
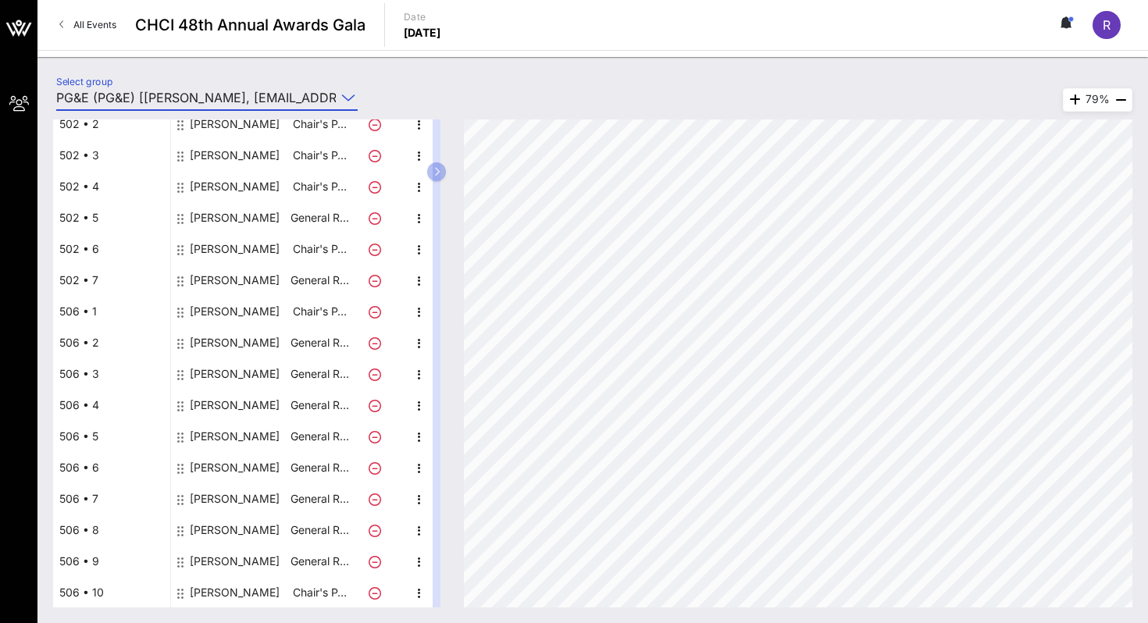
click at [215, 426] on div "[PERSON_NAME]" at bounding box center [235, 436] width 90 height 31
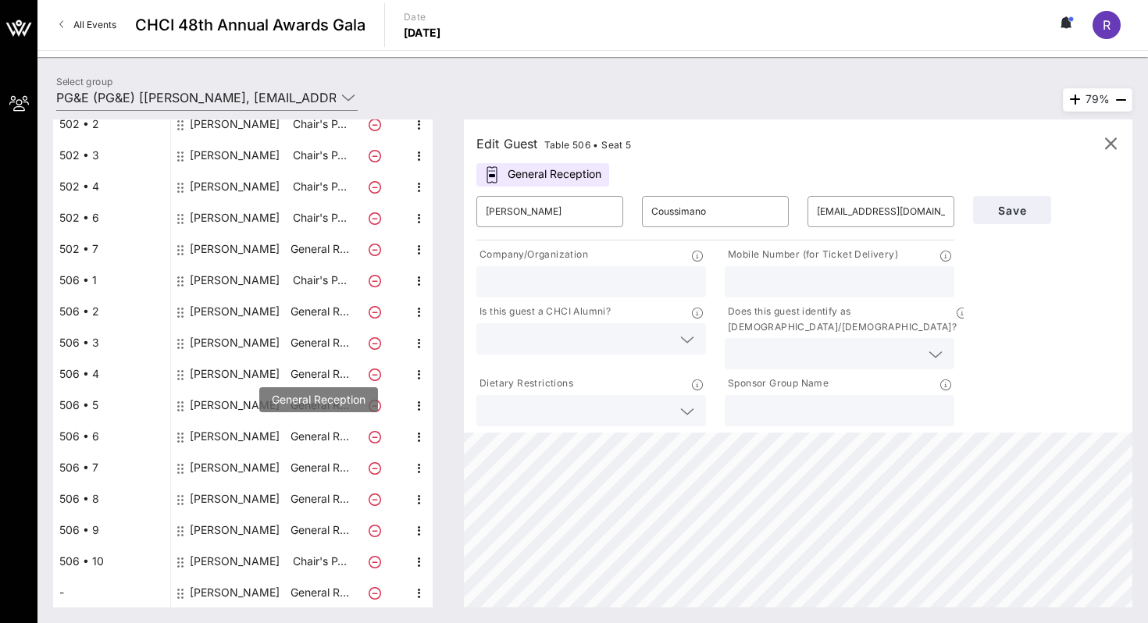
scroll to position [110, 0]
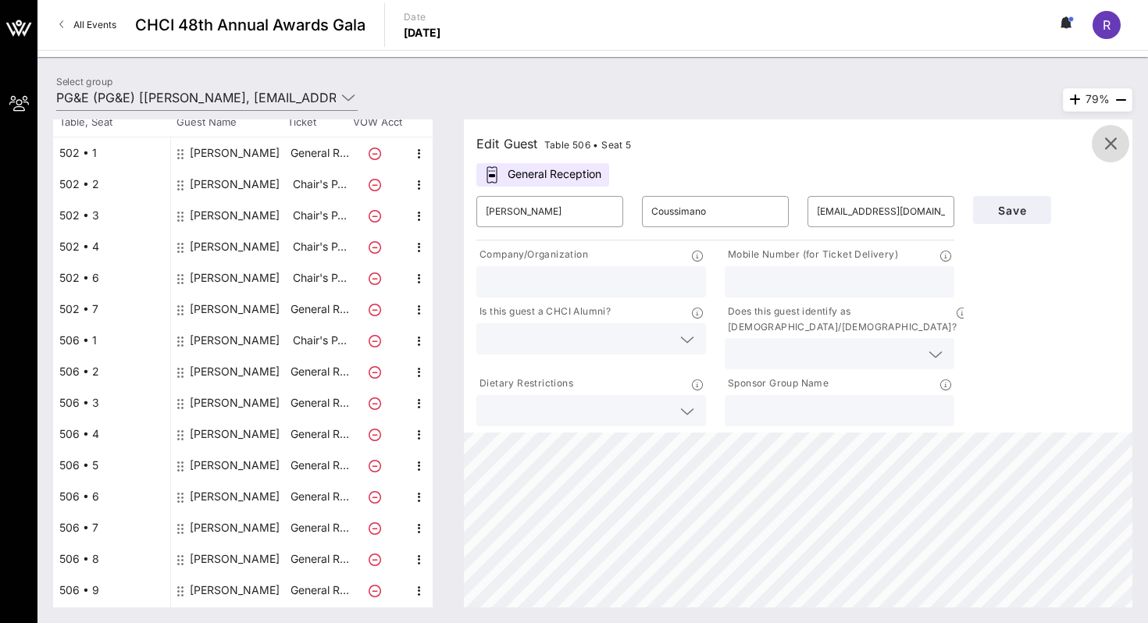
click at [1108, 144] on icon "button" at bounding box center [1110, 143] width 19 height 19
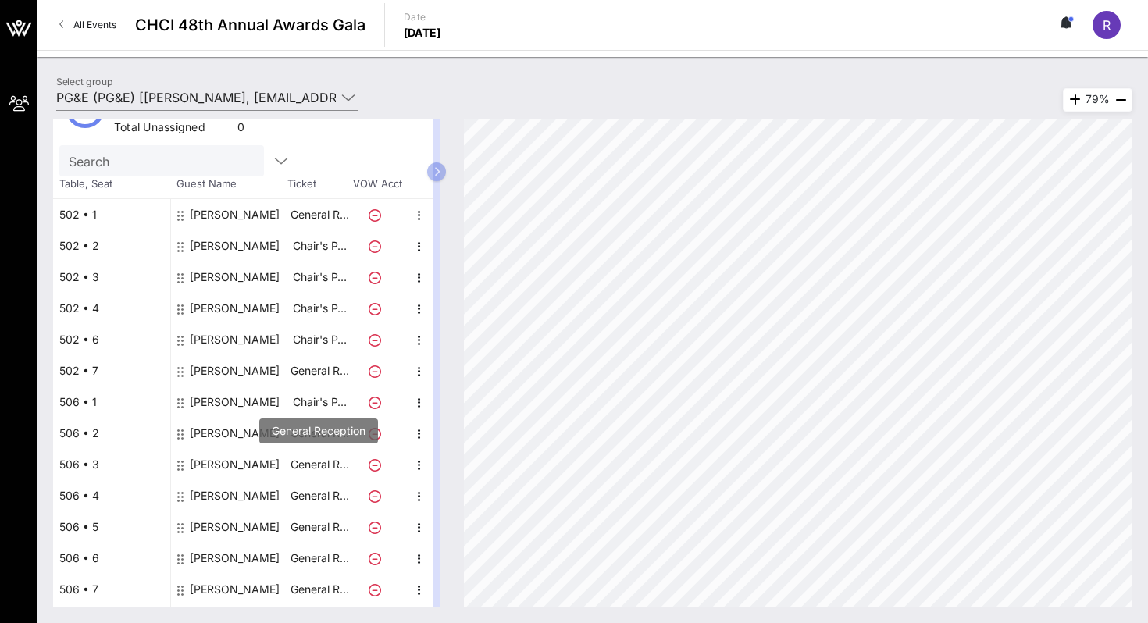
scroll to position [33, 0]
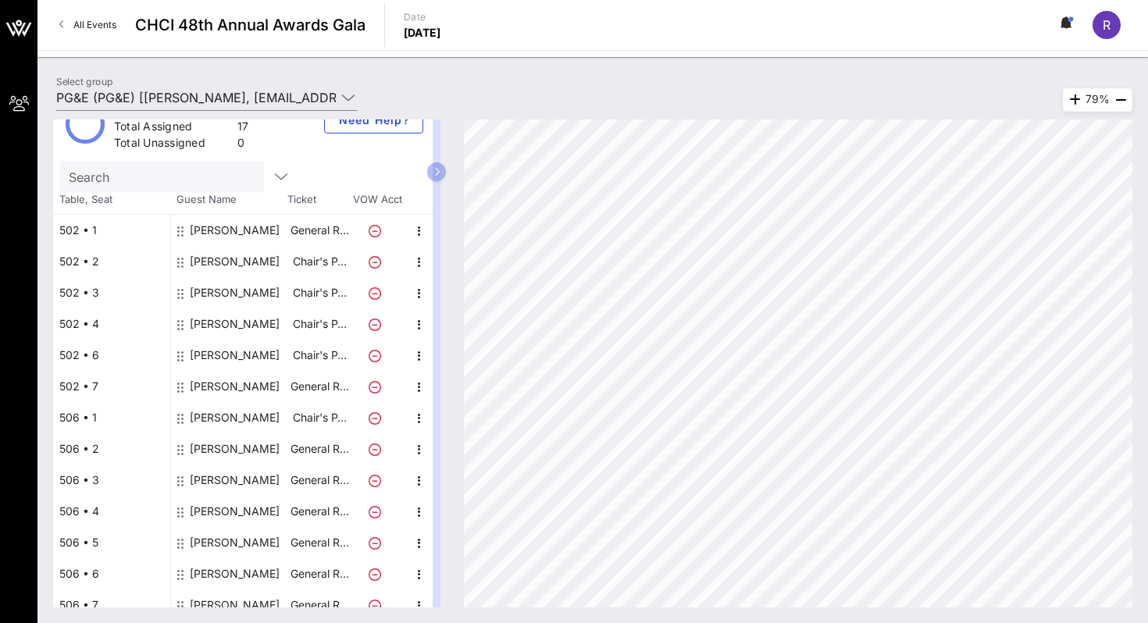
click at [235, 450] on div "[PERSON_NAME]" at bounding box center [235, 448] width 90 height 31
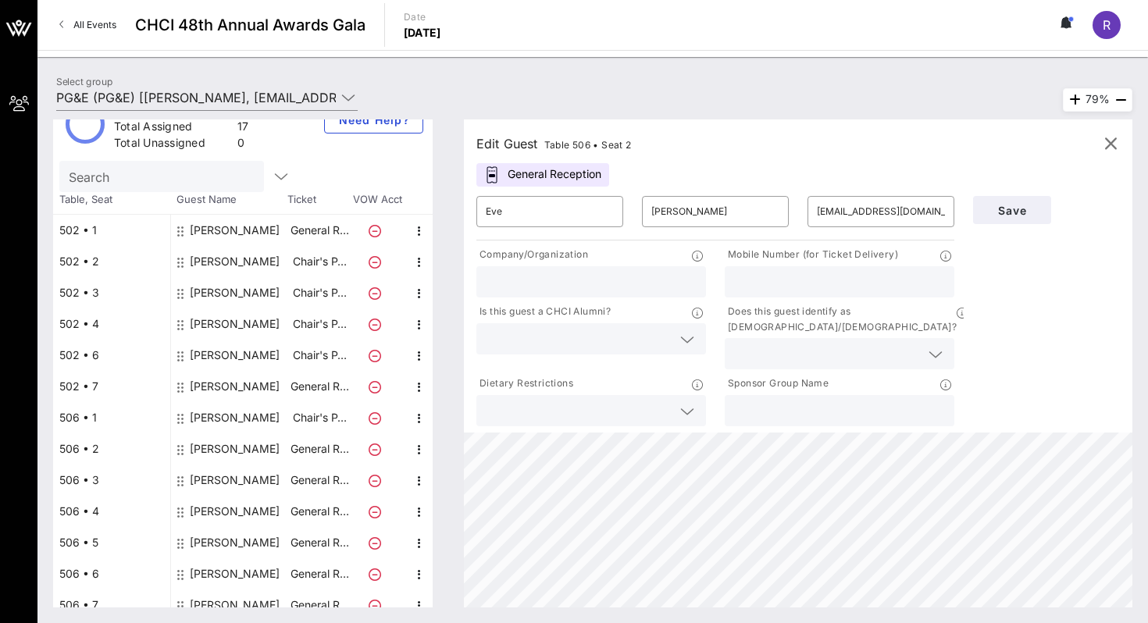
click at [288, 263] on p "Chair's P…" at bounding box center [319, 261] width 62 height 31
click at [267, 259] on div "[PERSON_NAME]" at bounding box center [235, 261] width 90 height 31
type input "[PERSON_NAME]"
type input "[PERSON_NAME][EMAIL_ADDRESS][PERSON_NAME][DOMAIN_NAME]"
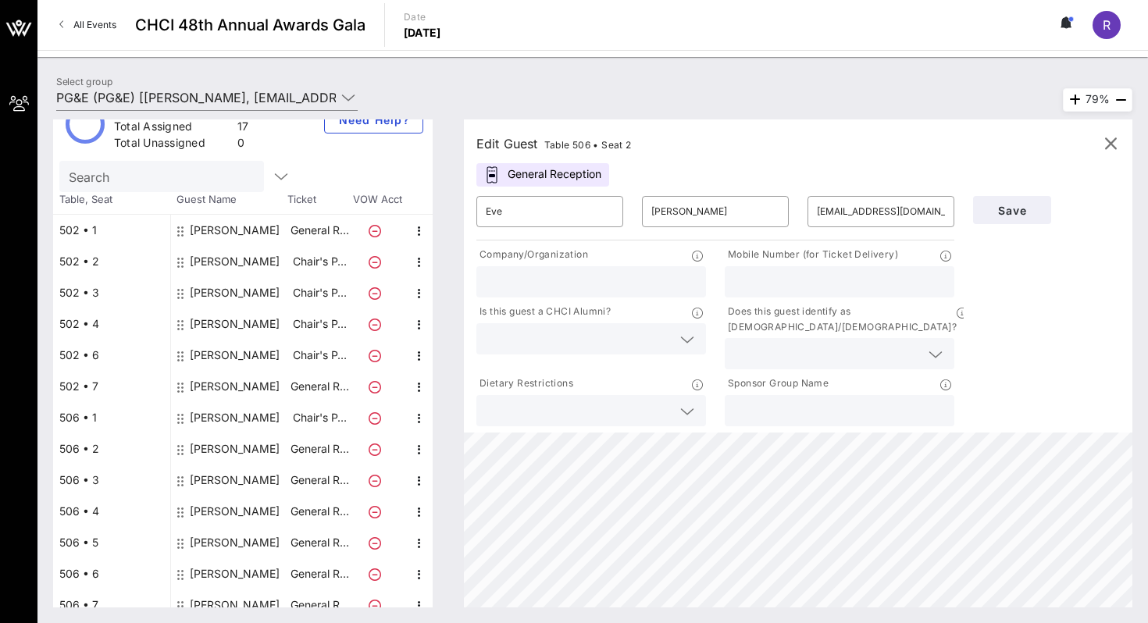
type input "Antenna Group"
type input "[PHONE_NUMBER]"
type input "PG&E"
click at [504, 80] on div "Select group PG&E (PG&E) [[PERSON_NAME], [EMAIL_ADDRESS][DOMAIN_NAME]]; [[PERSO…" at bounding box center [592, 100] width 1091 height 55
click at [1110, 143] on icon "button" at bounding box center [1110, 143] width 19 height 19
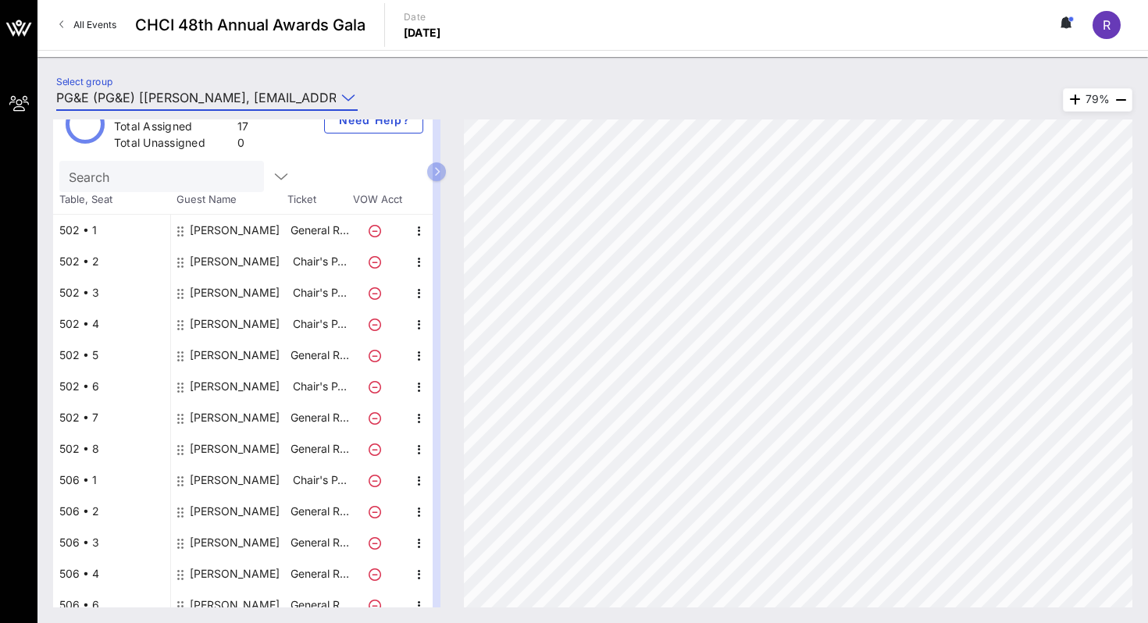
click at [259, 94] on input "PG&E (PG&E) [[PERSON_NAME], [EMAIL_ADDRESS][DOMAIN_NAME]]; [[PERSON_NAME], [PER…" at bounding box center [195, 97] width 279 height 25
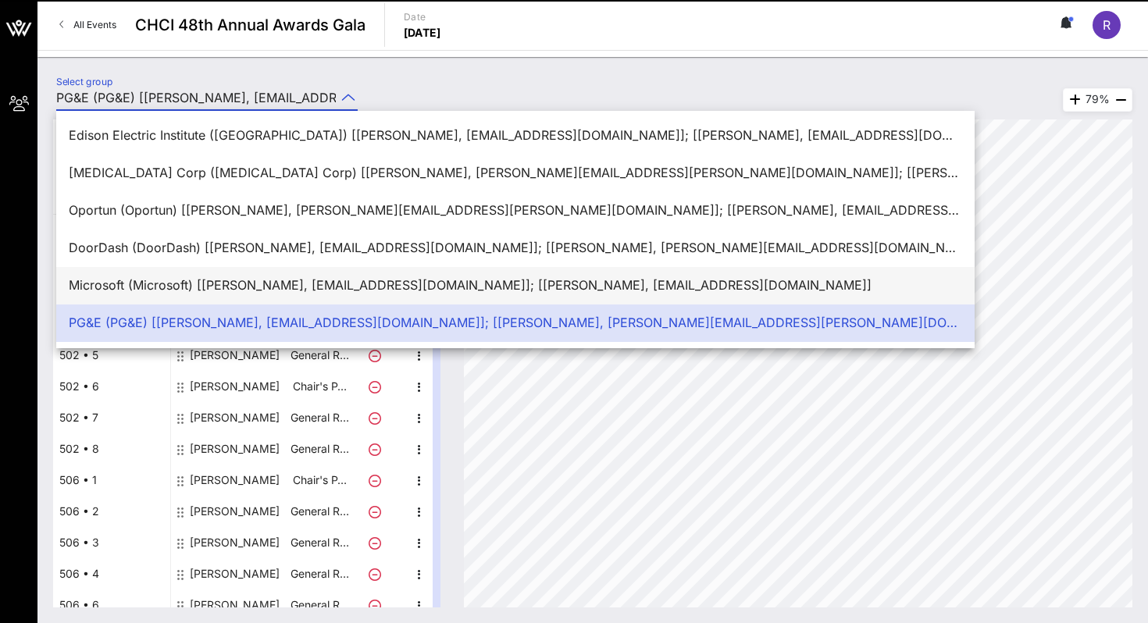
scroll to position [37, 0]
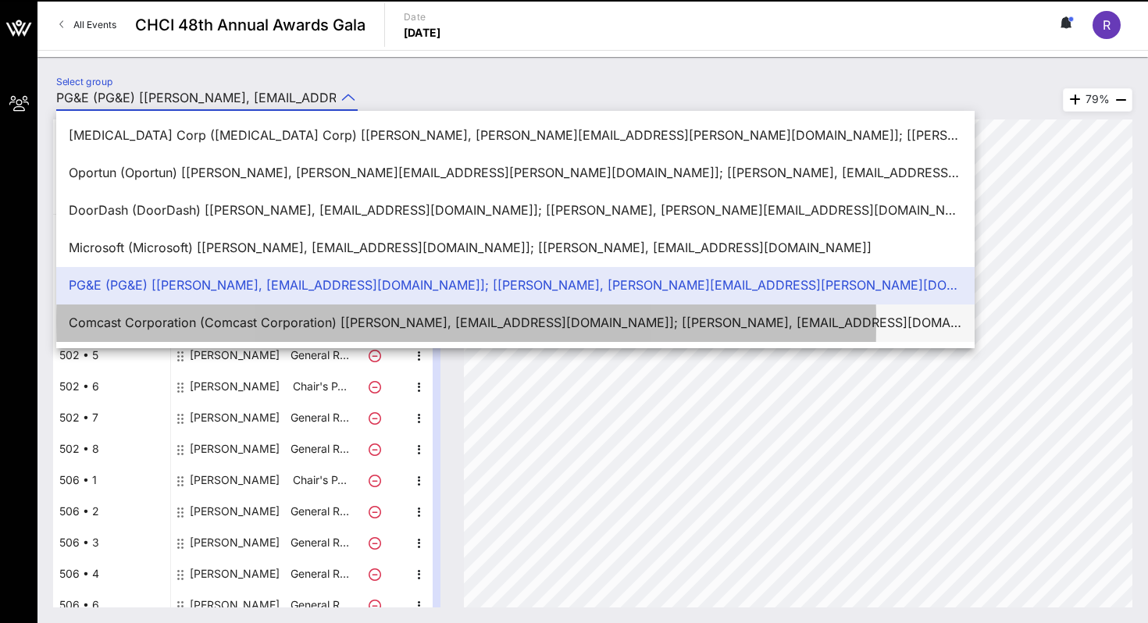
click at [173, 308] on div "Comcast Corporation (Comcast Corporation) [[PERSON_NAME], [EMAIL_ADDRESS][DOMAI…" at bounding box center [515, 323] width 893 height 34
type input "Comcast Corporation (Comcast Corporation) [[PERSON_NAME], [EMAIL_ADDRESS][DOMAI…"
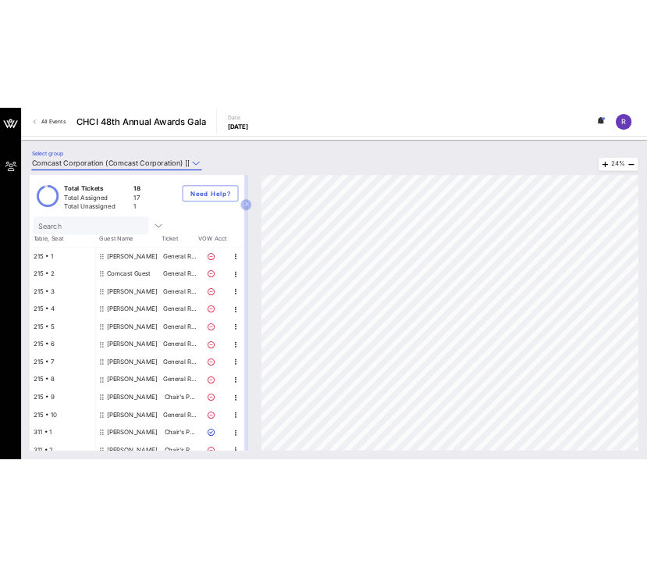
scroll to position [201, 0]
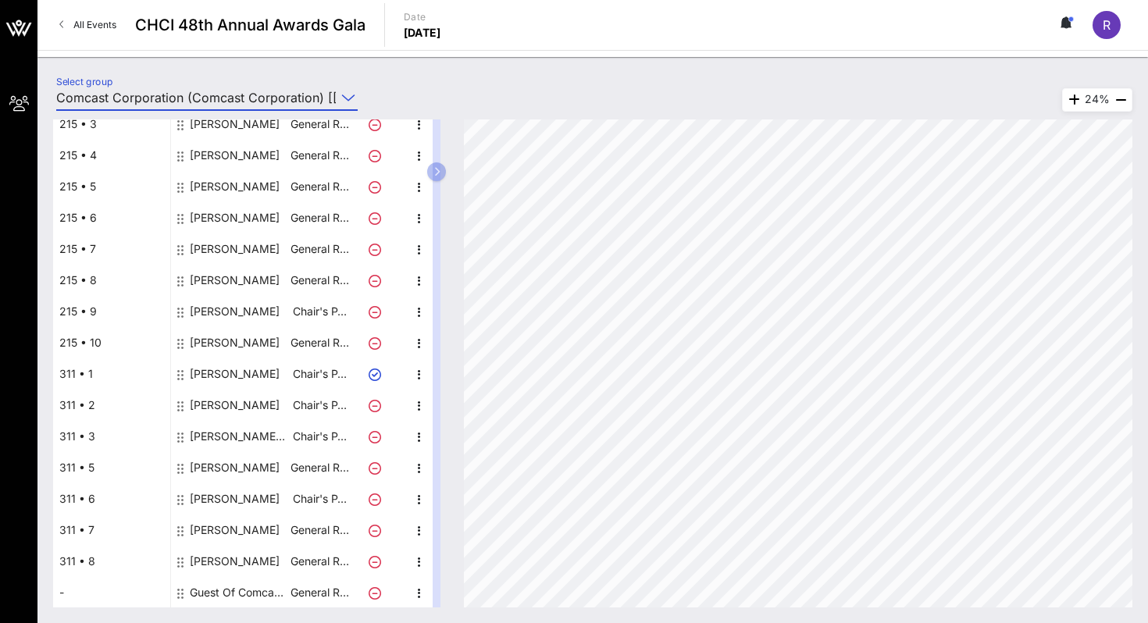
click at [208, 592] on div "Guest Of Comcast Corporation" at bounding box center [239, 592] width 98 height 31
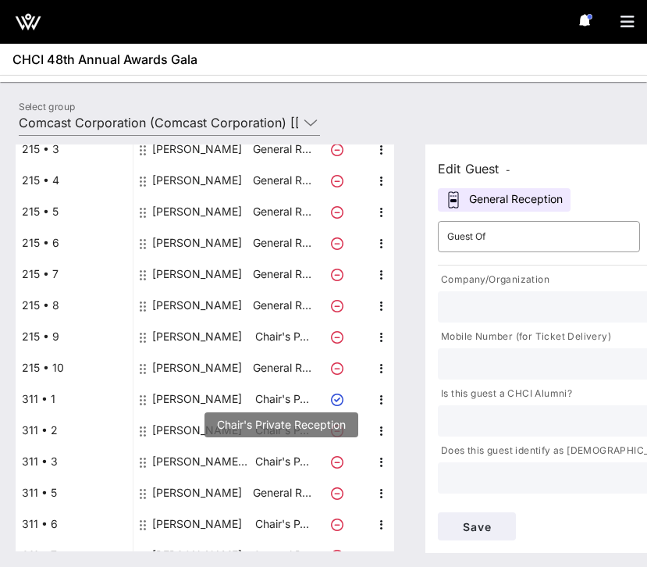
scroll to position [283, 0]
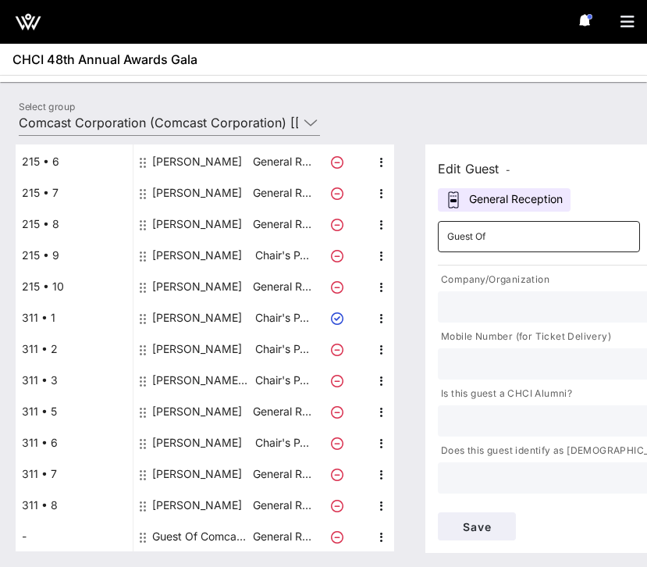
click at [479, 246] on input "Guest Of" at bounding box center [538, 236] width 183 height 25
type input "[PERSON_NAME]"
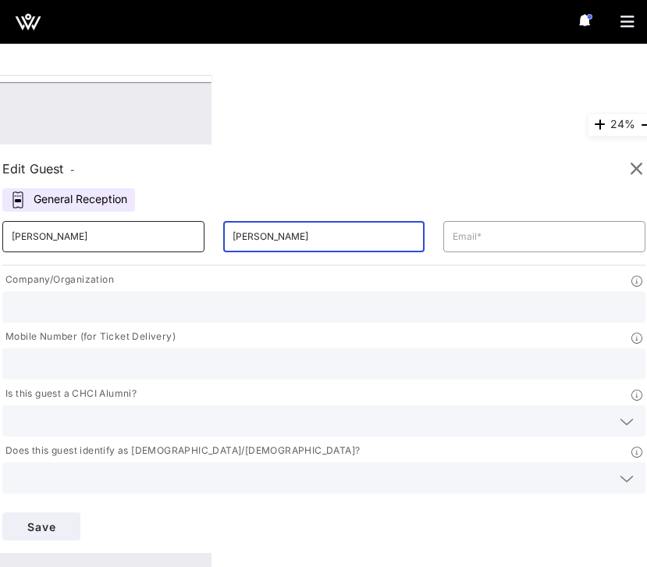
type input "[PERSON_NAME]"
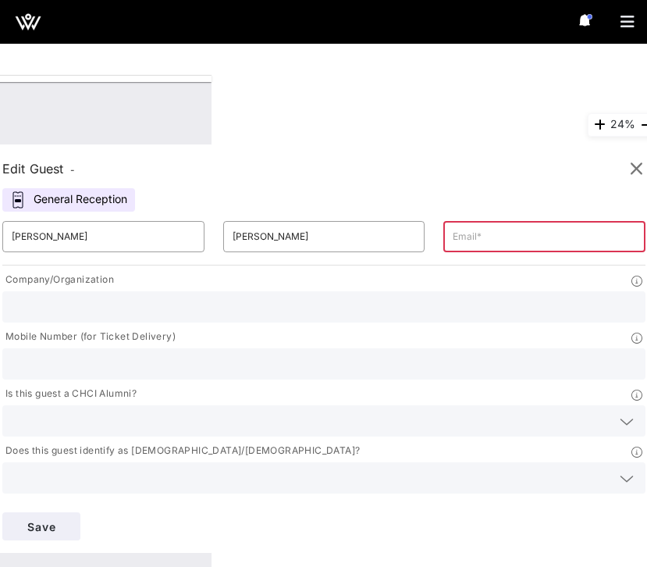
paste input "[EMAIL_ADDRESS][DOMAIN_NAME]"
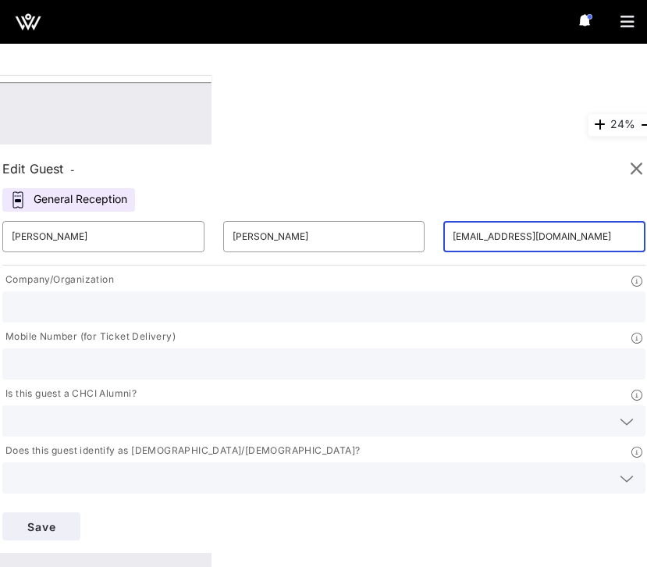
type input "[EMAIL_ADDRESS][DOMAIN_NAME]"
click at [513, 175] on div "Edit Guest -" at bounding box center [323, 168] width 643 height 23
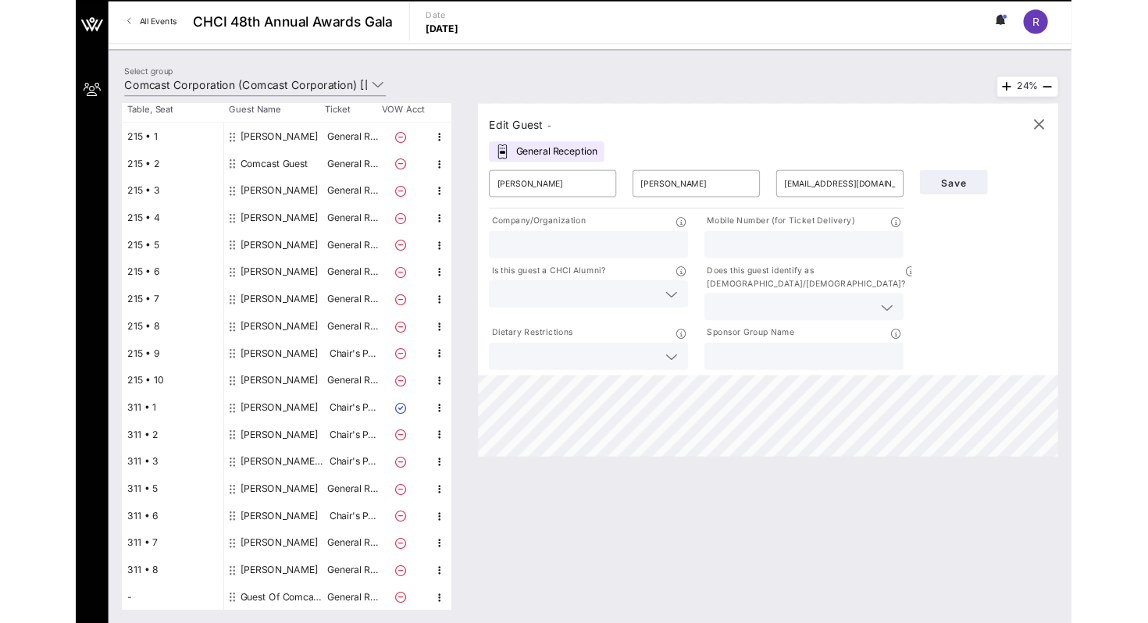
scroll to position [201, 0]
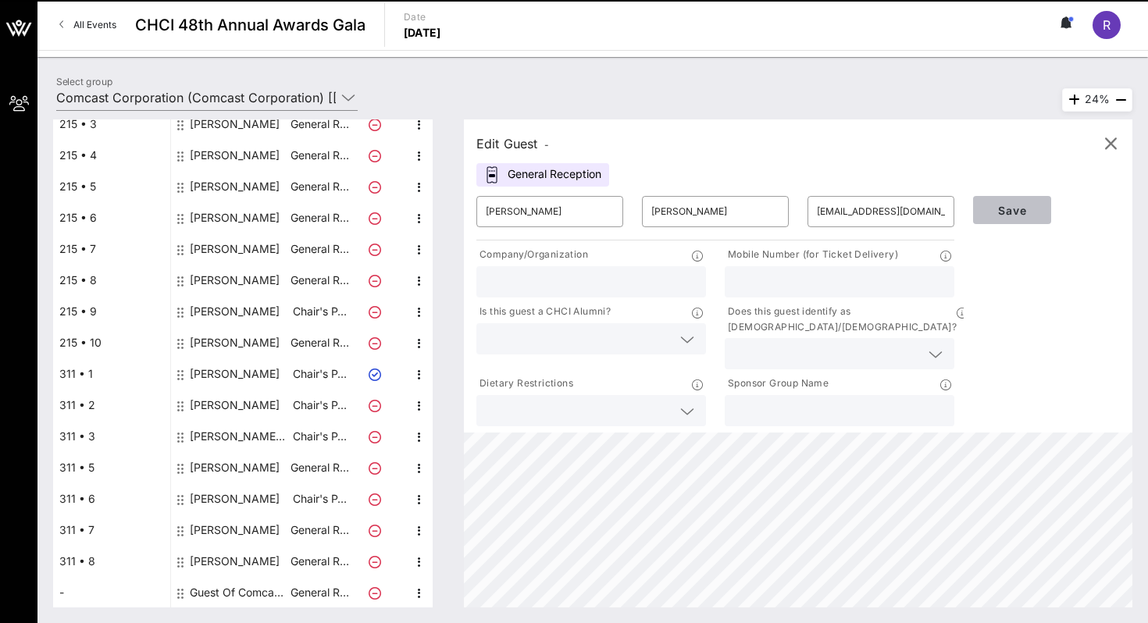
click at [976, 212] on button "Save" at bounding box center [1012, 210] width 78 height 28
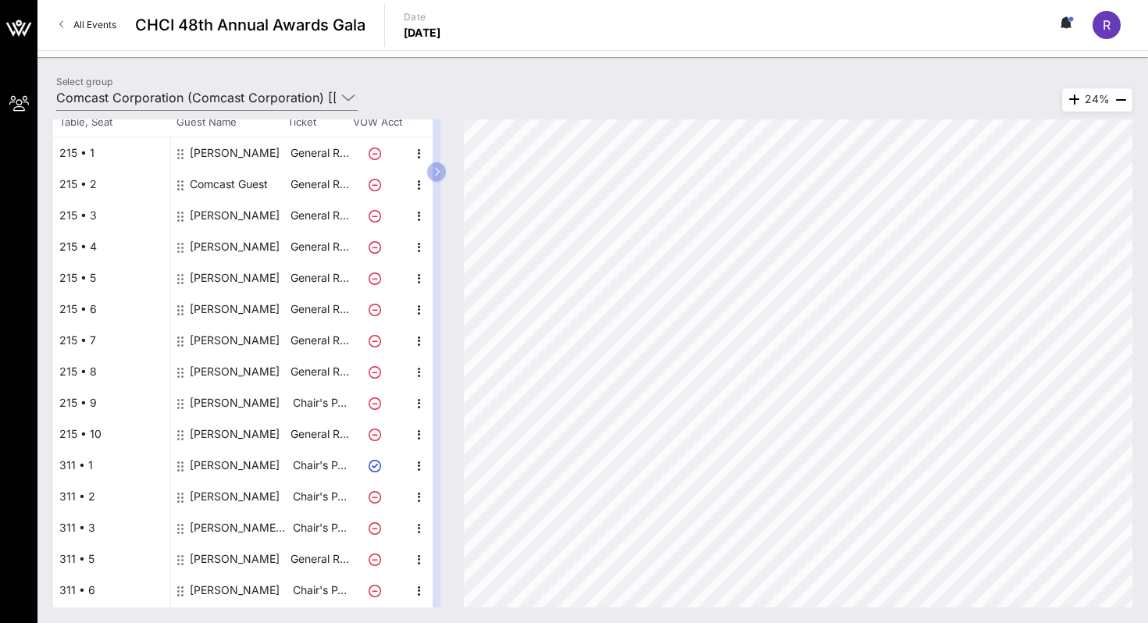
scroll to position [0, 0]
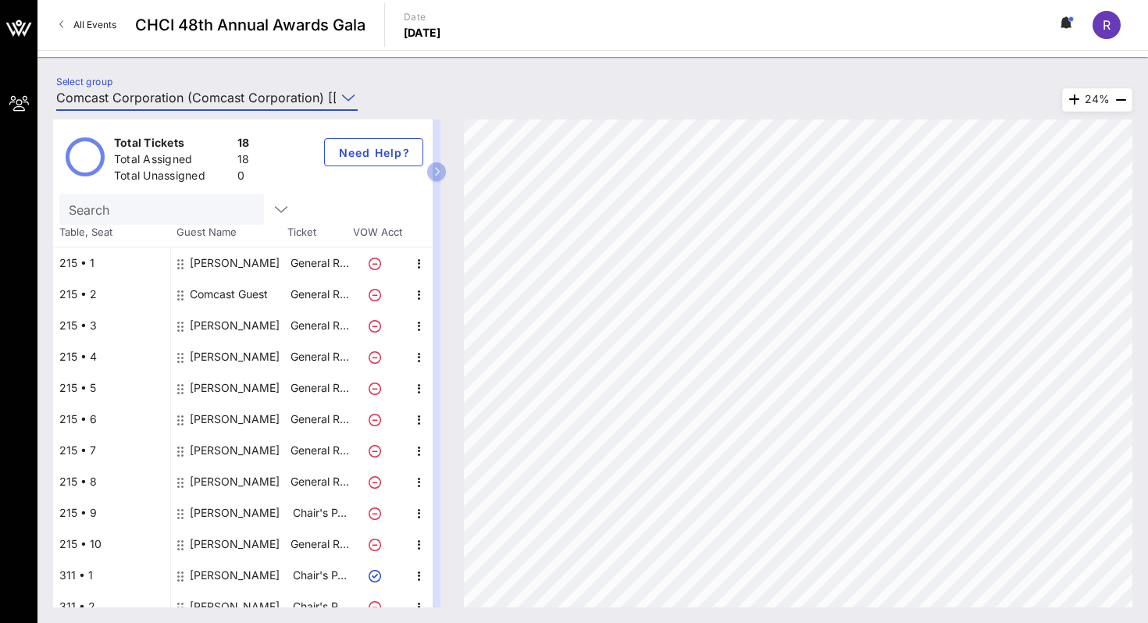
click at [257, 99] on input "Comcast Corporation (Comcast Corporation) [[PERSON_NAME], [EMAIL_ADDRESS][DOMAI…" at bounding box center [195, 97] width 279 height 25
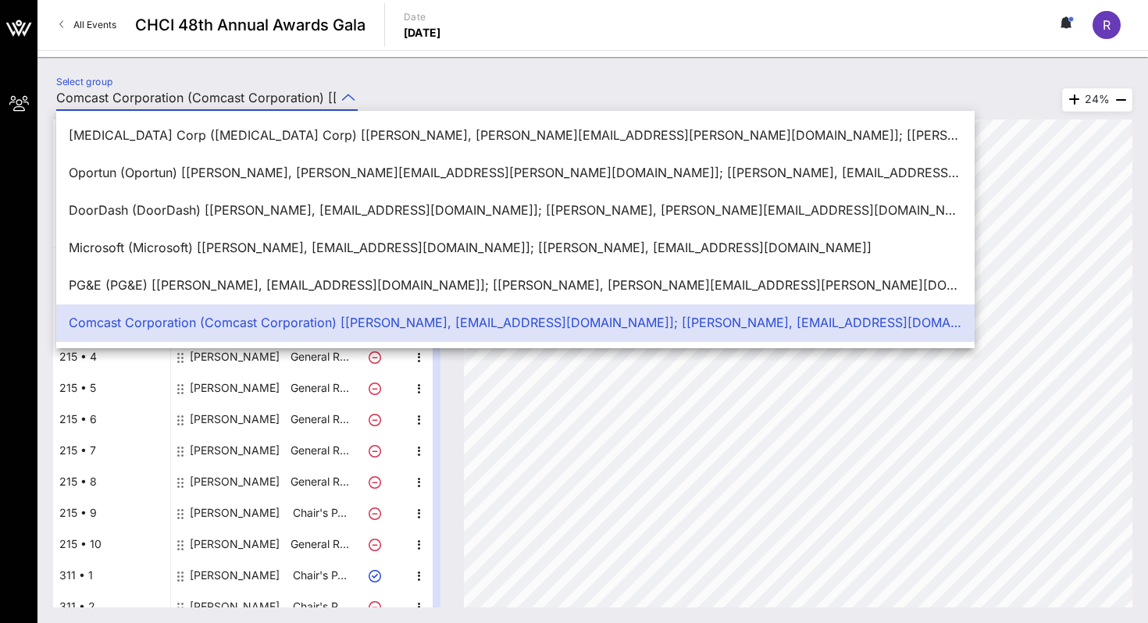
click at [279, 69] on div "Select group Comcast Corporation (Comcast Corporation) [[PERSON_NAME], [EMAIL_A…" at bounding box center [592, 340] width 1110 height 566
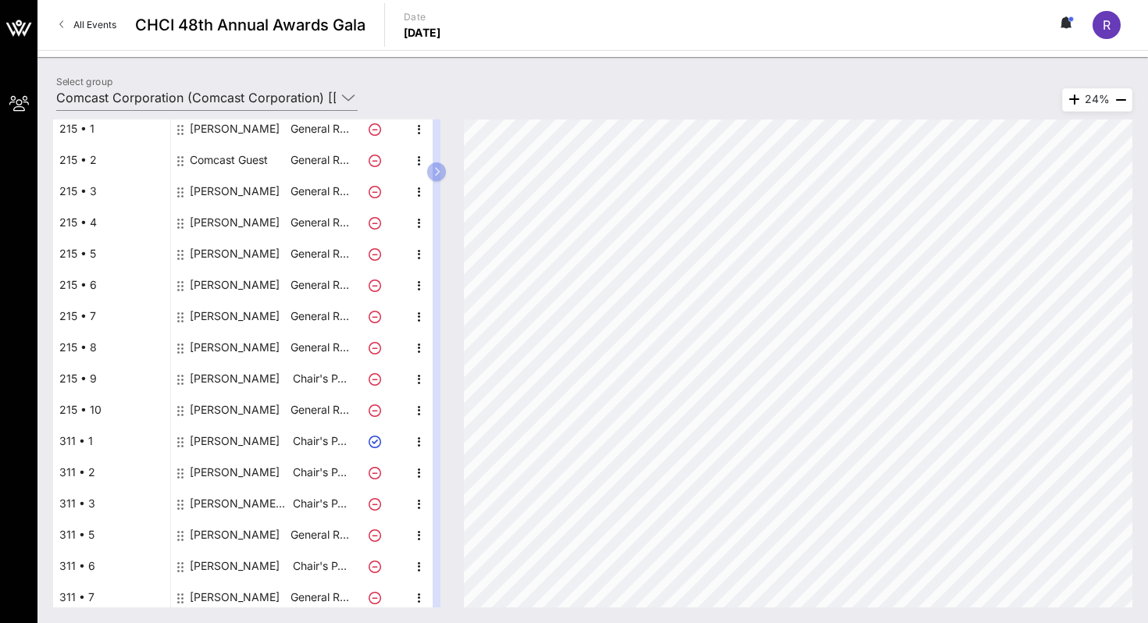
scroll to position [135, 0]
click at [1067, 98] on icon "button" at bounding box center [1073, 100] width 19 height 19
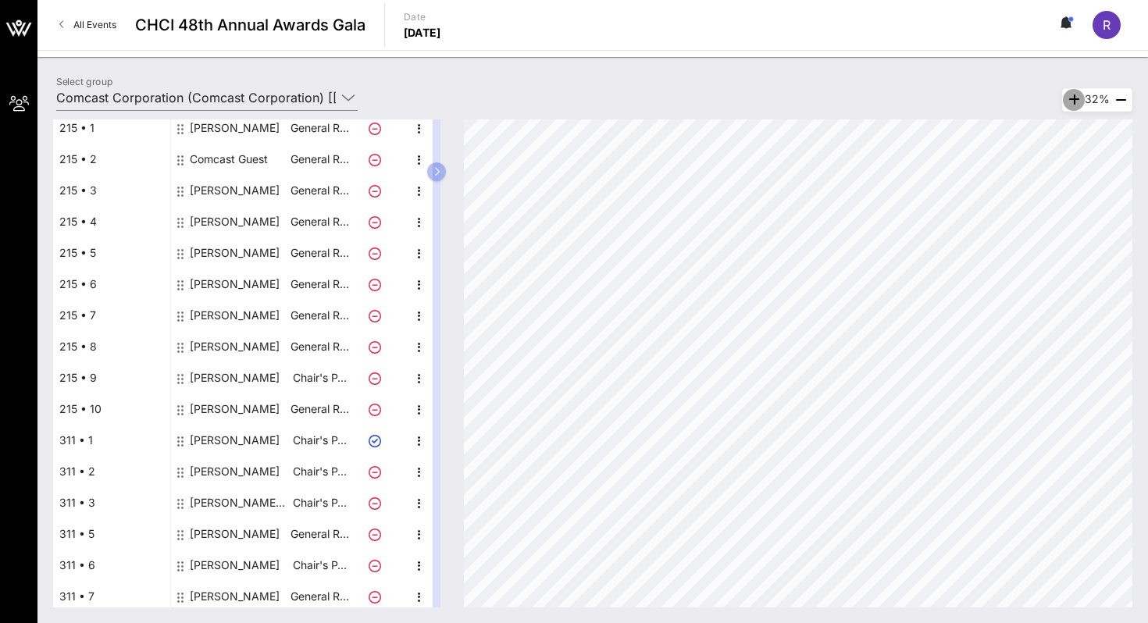
click at [1067, 98] on icon "button" at bounding box center [1073, 100] width 19 height 19
click at [1067, 98] on icon "button" at bounding box center [1074, 100] width 19 height 19
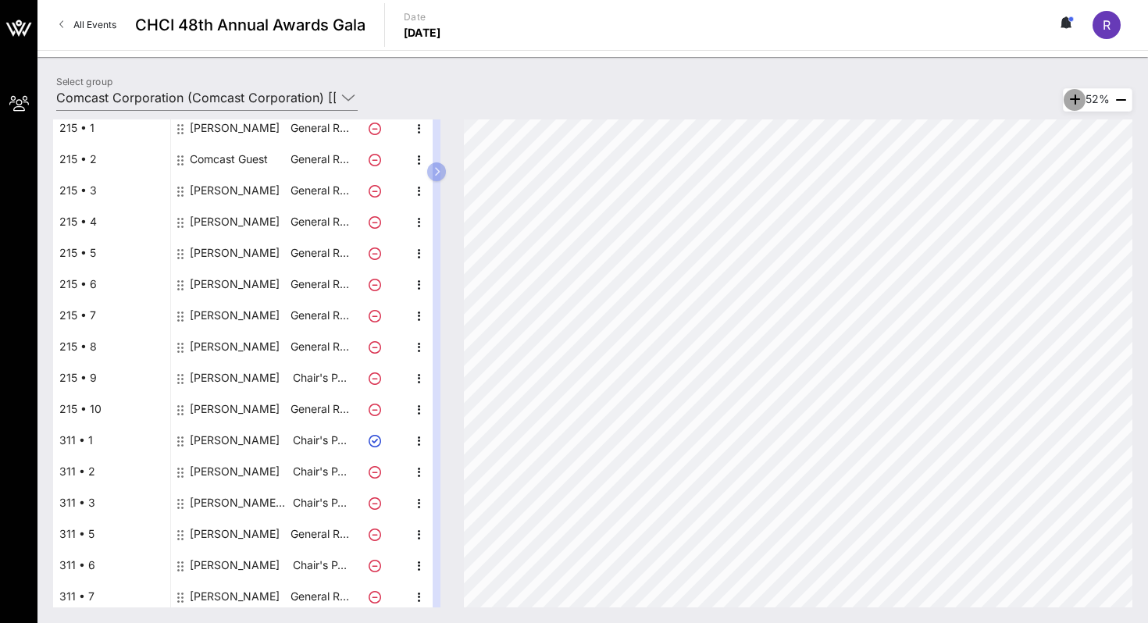
click at [1067, 98] on icon "button" at bounding box center [1074, 100] width 19 height 19
click at [1067, 98] on icon "button" at bounding box center [1073, 100] width 19 height 19
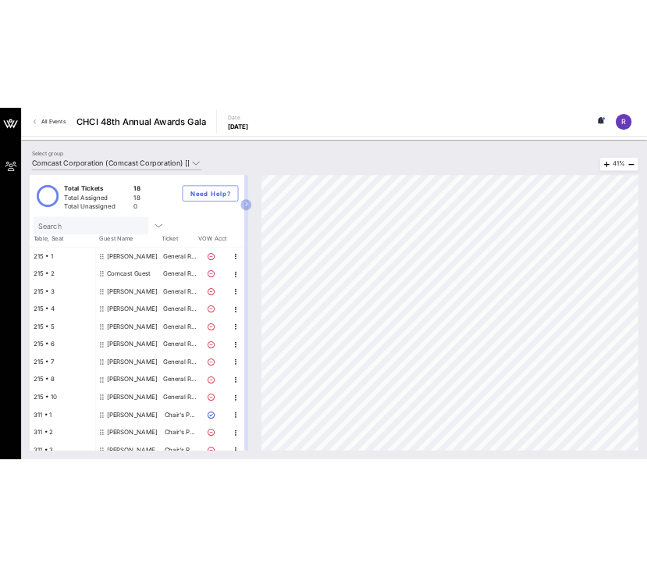
scroll to position [0, 0]
